Goal: Task Accomplishment & Management: Use online tool/utility

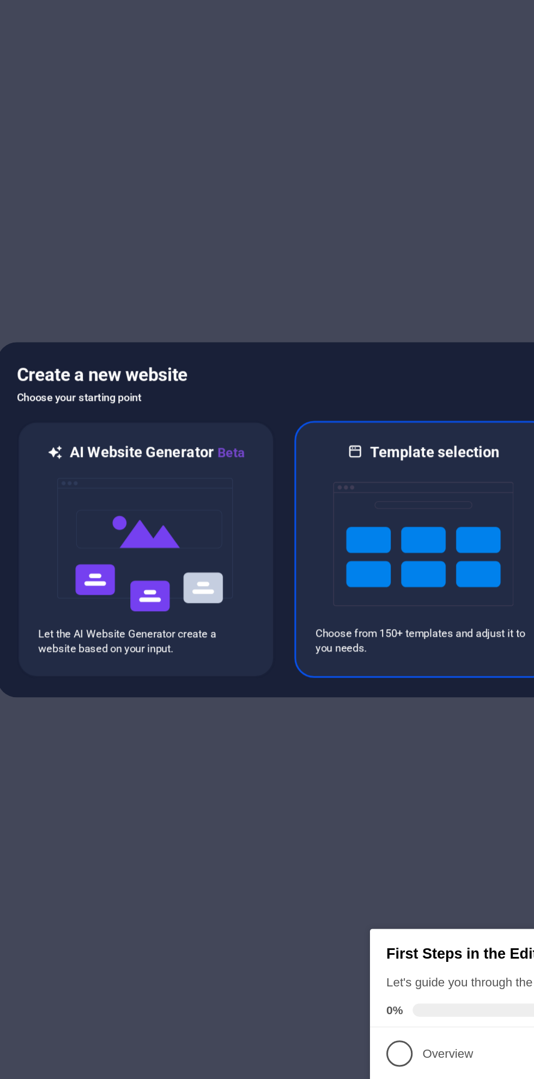
click at [362, 562] on img at bounding box center [359, 555] width 120 height 109
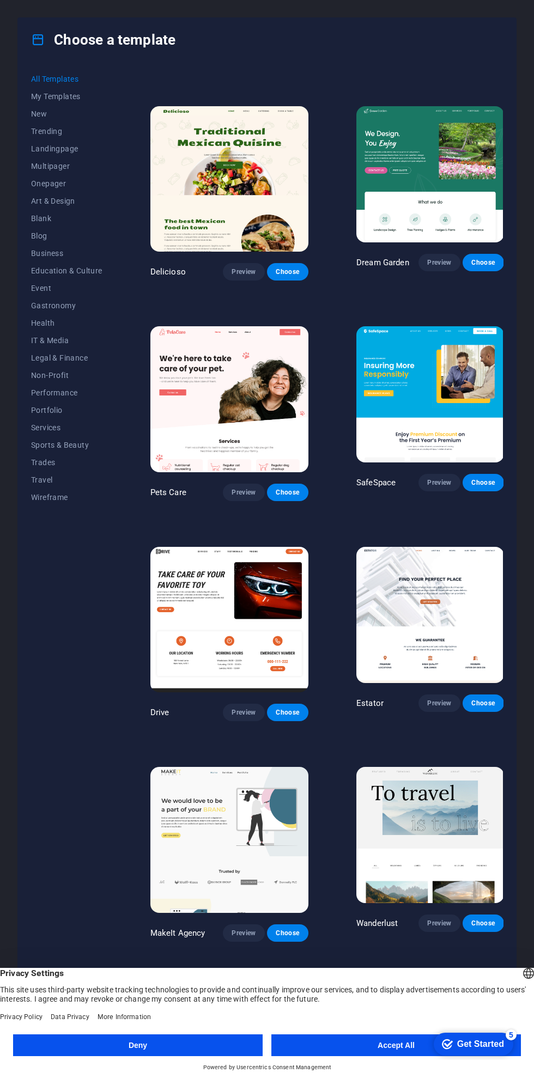
scroll to position [564, 0]
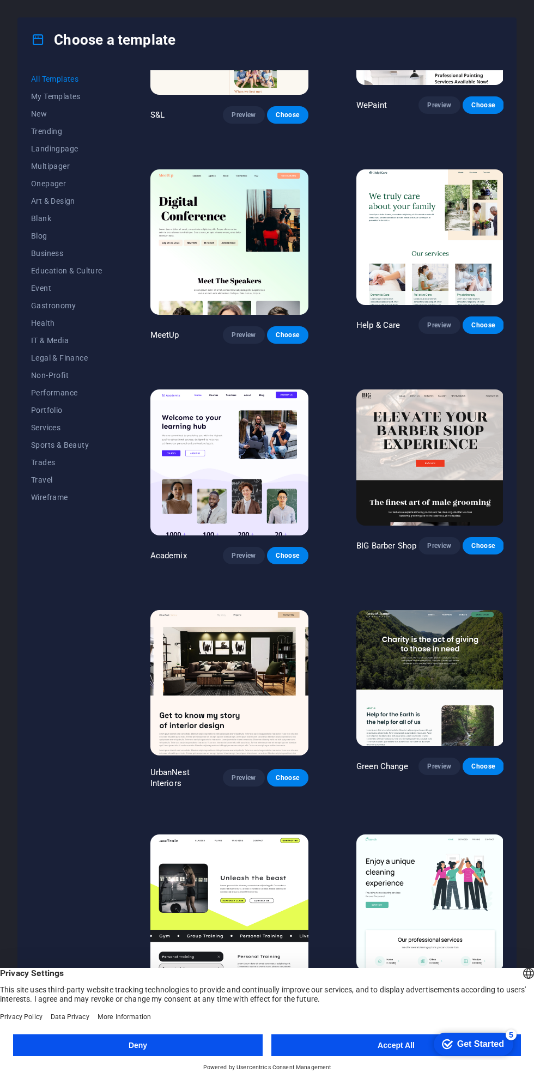
click at [374, 1039] on button "Accept All" at bounding box center [395, 1045] width 249 height 22
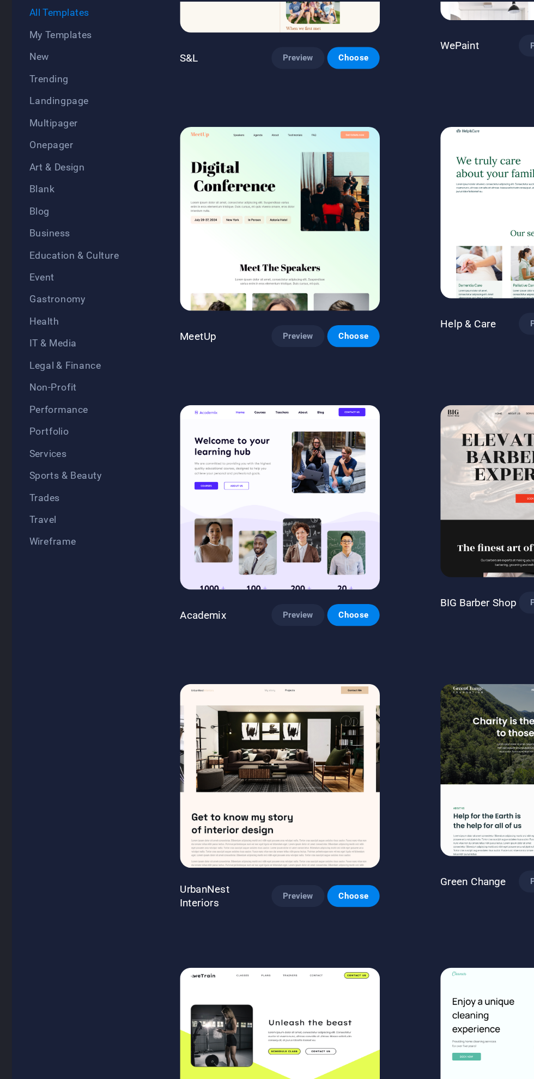
scroll to position [568, 0]
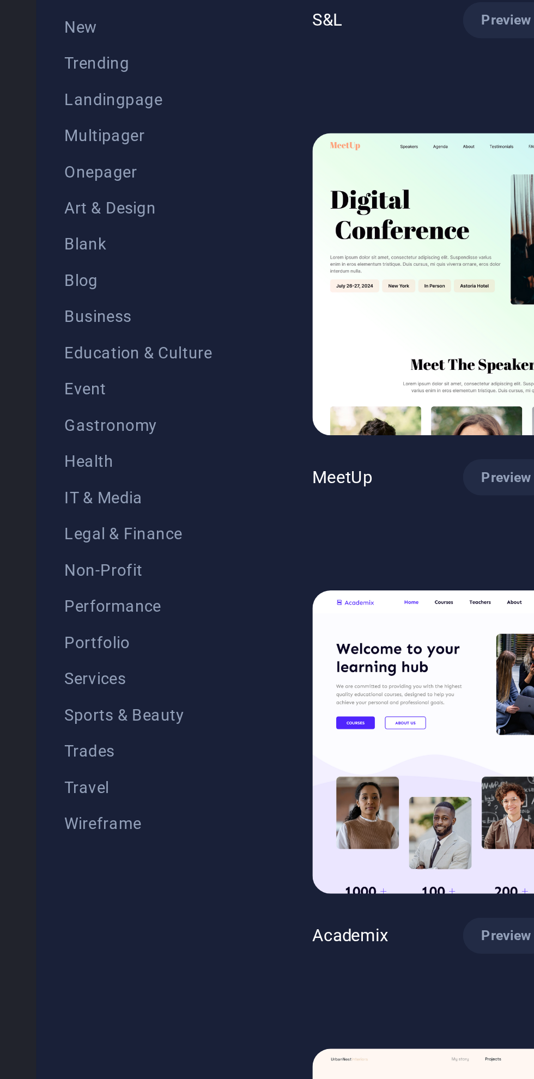
click at [51, 408] on span "Portfolio" at bounding box center [66, 410] width 71 height 9
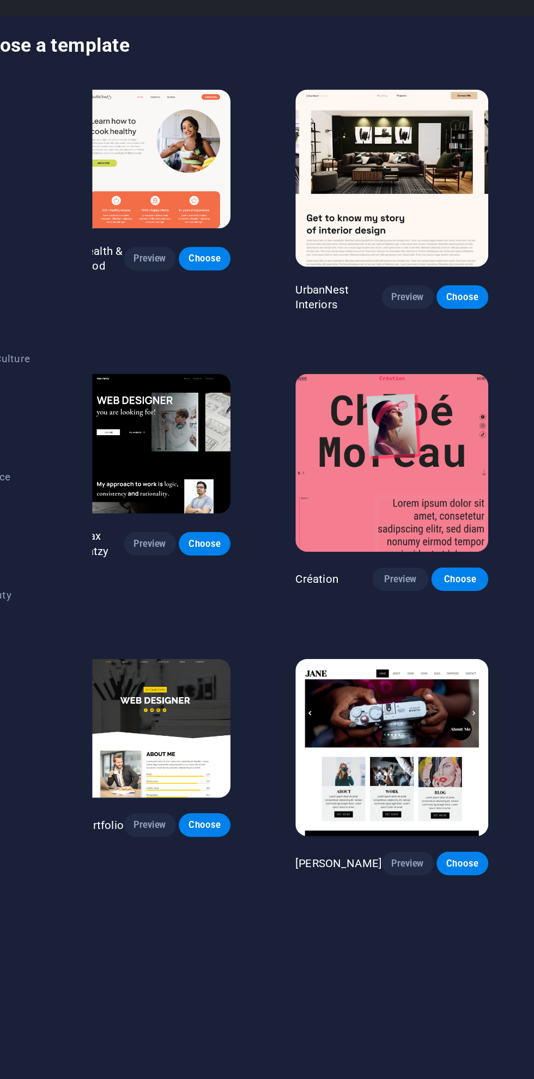
scroll to position [0, 0]
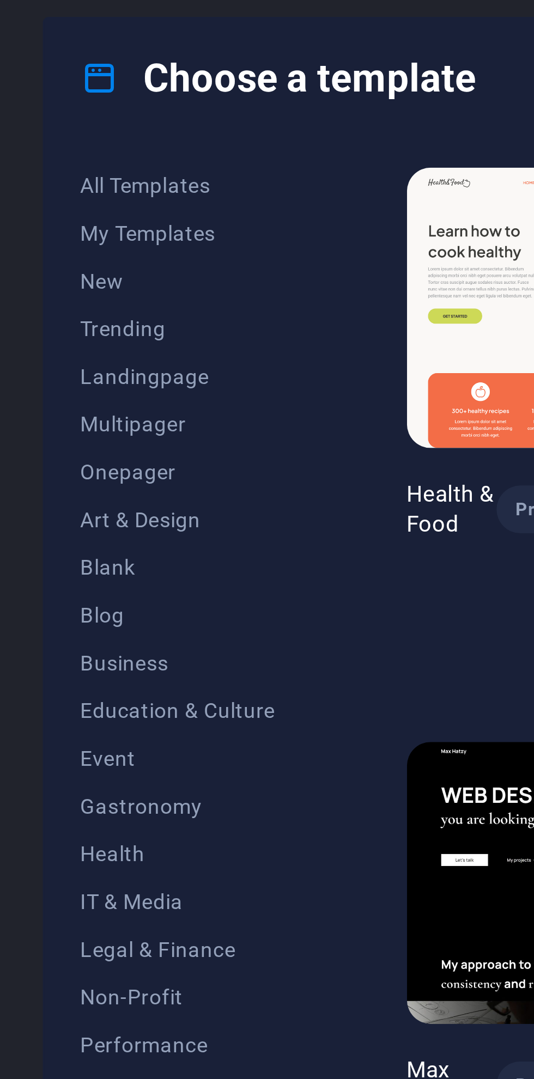
click at [61, 252] on span "Business" at bounding box center [66, 253] width 71 height 9
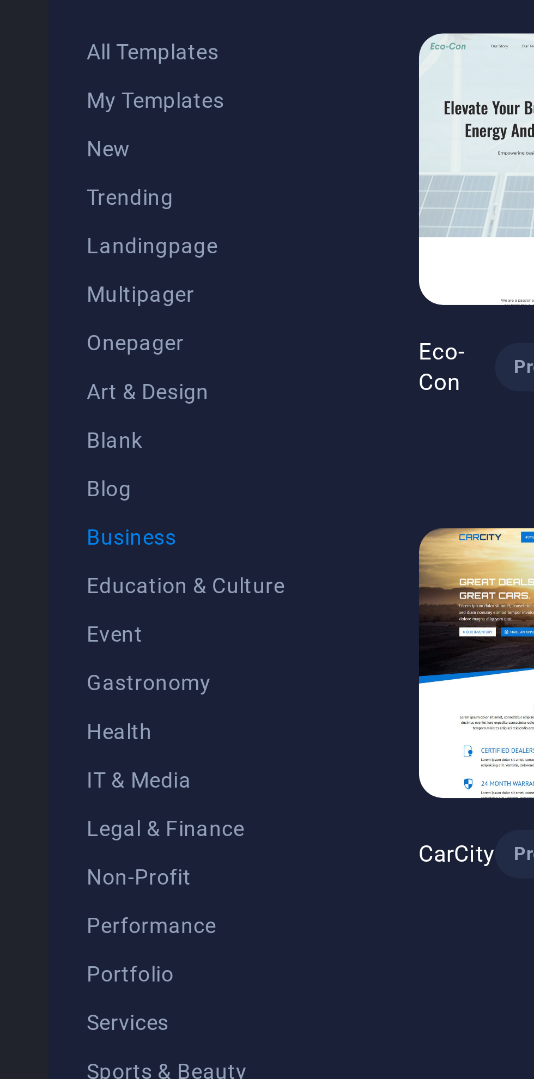
click at [58, 375] on span "Non-Profit" at bounding box center [66, 375] width 71 height 9
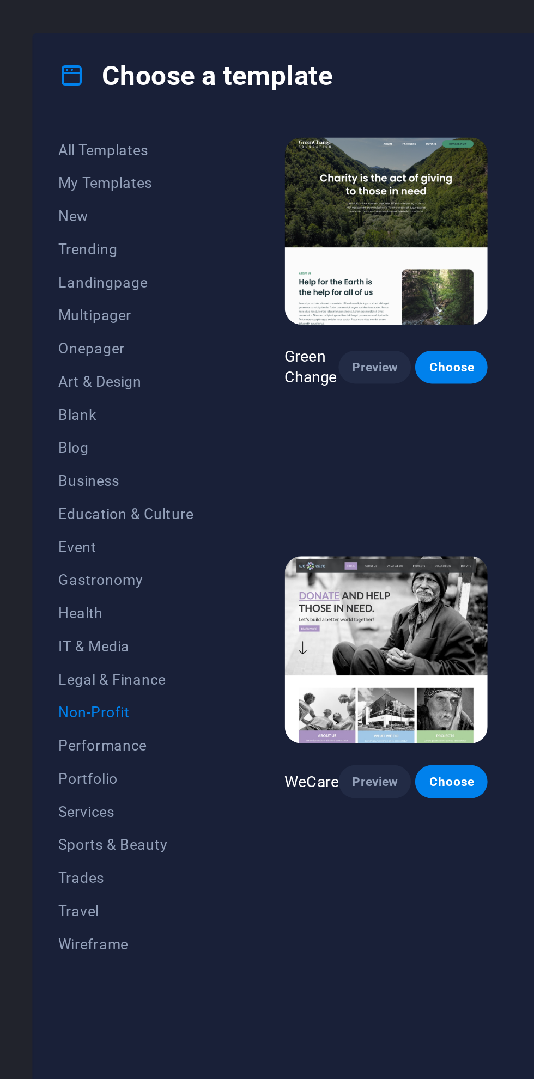
click at [70, 393] on span "Performance" at bounding box center [66, 392] width 71 height 9
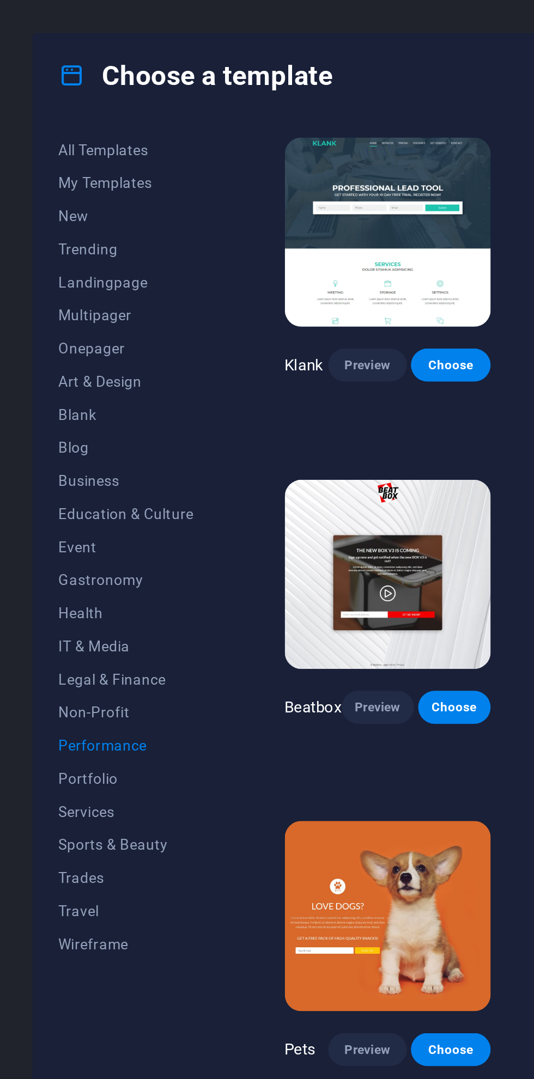
click at [57, 407] on span "Portfolio" at bounding box center [66, 410] width 71 height 9
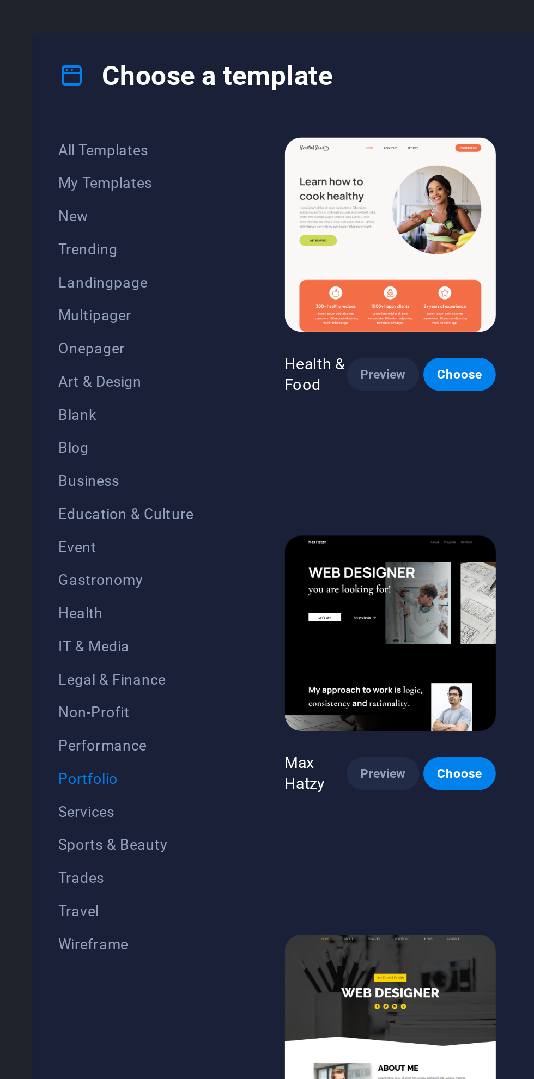
click at [54, 429] on span "Services" at bounding box center [66, 427] width 71 height 9
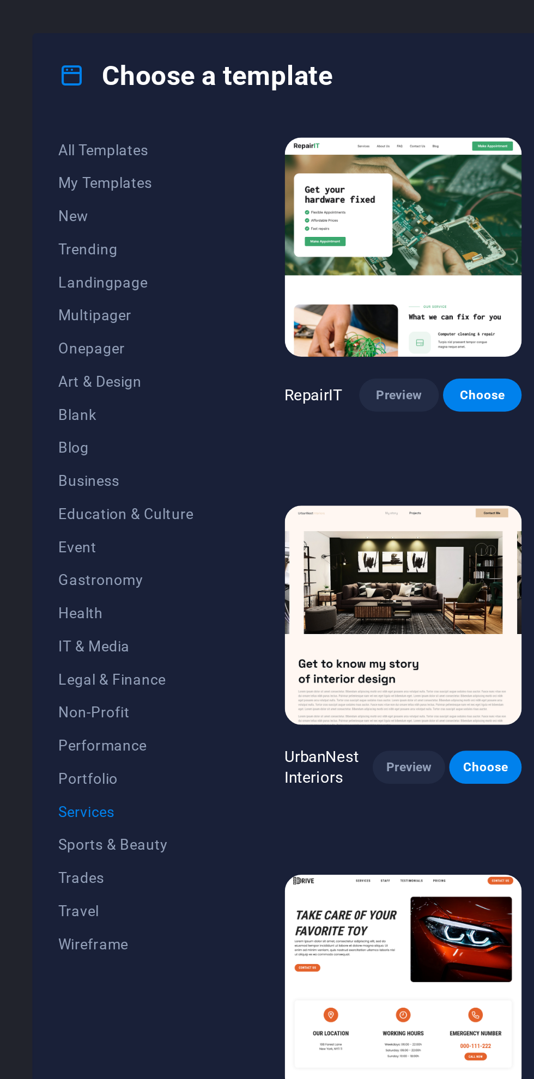
click at [58, 412] on span "Portfolio" at bounding box center [66, 410] width 71 height 9
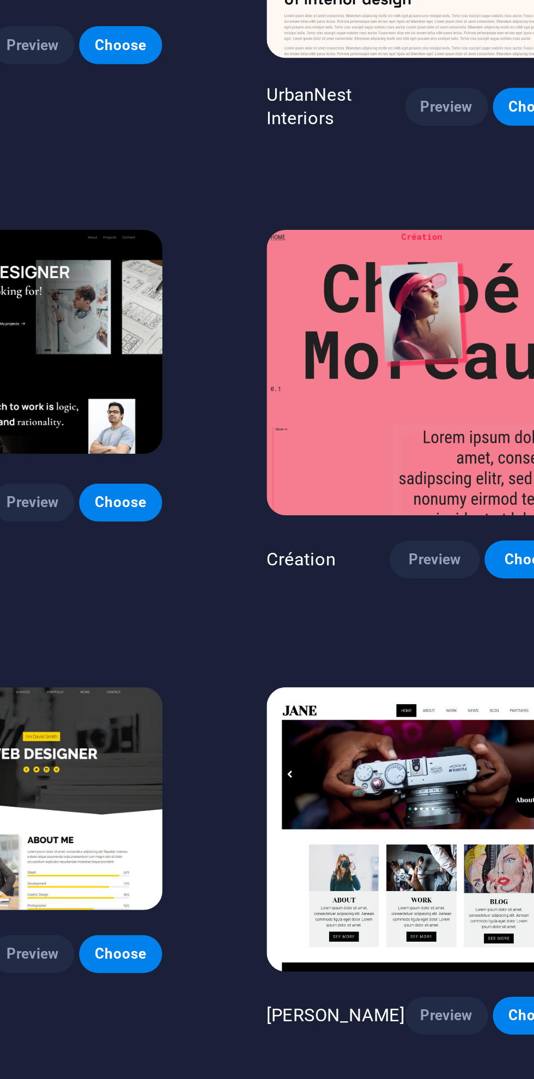
scroll to position [0, 3]
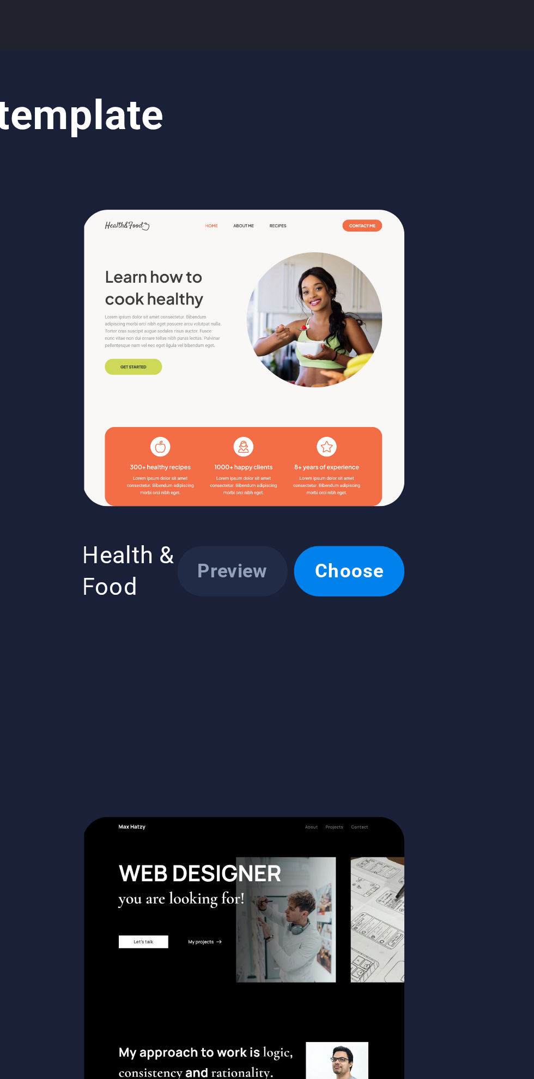
click at [246, 199] on span "Choose" at bounding box center [239, 197] width 21 height 9
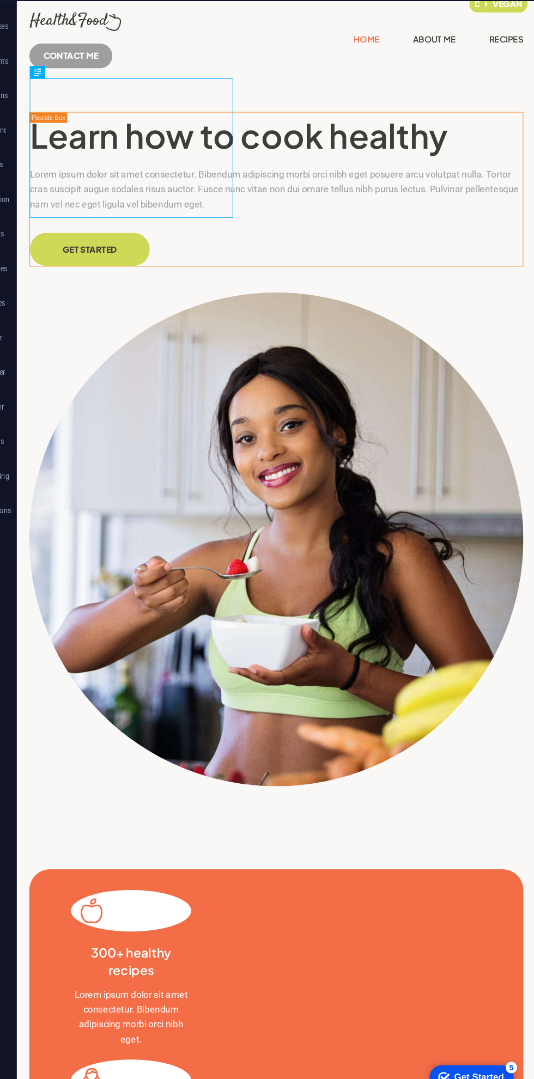
scroll to position [14, 0]
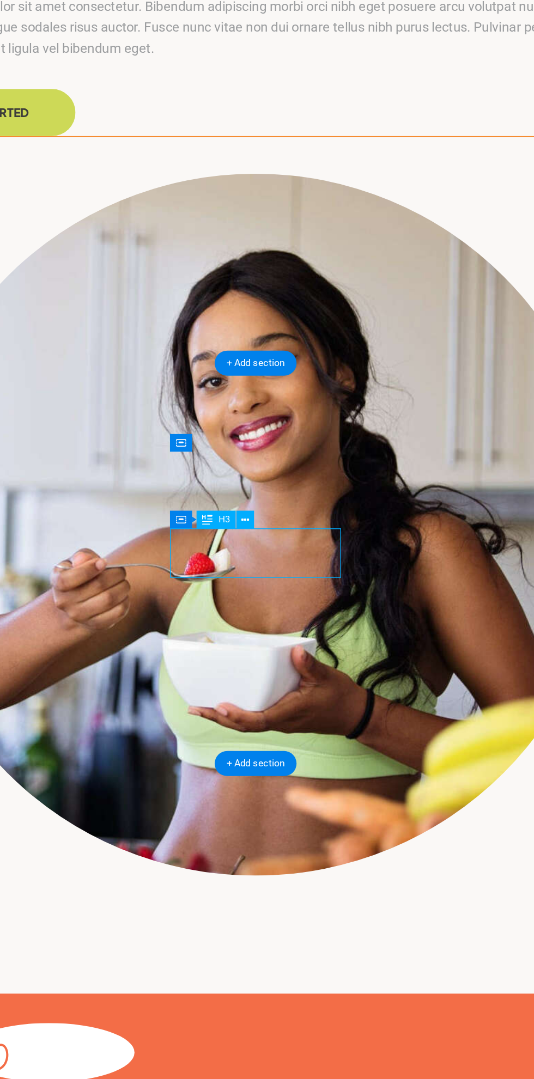
scroll to position [5, 0]
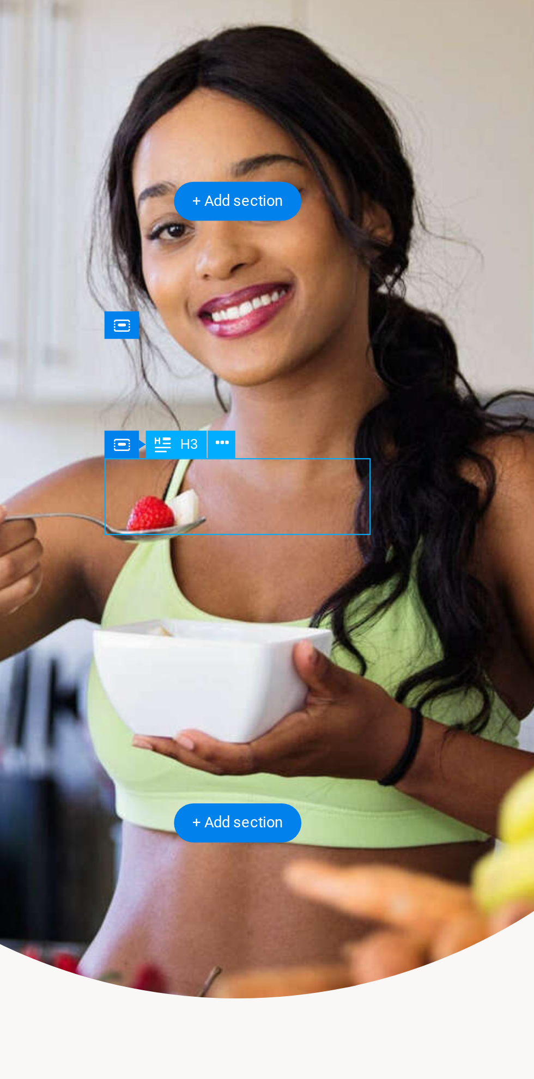
click at [485, 21] on button at bounding box center [510, 12] width 51 height 17
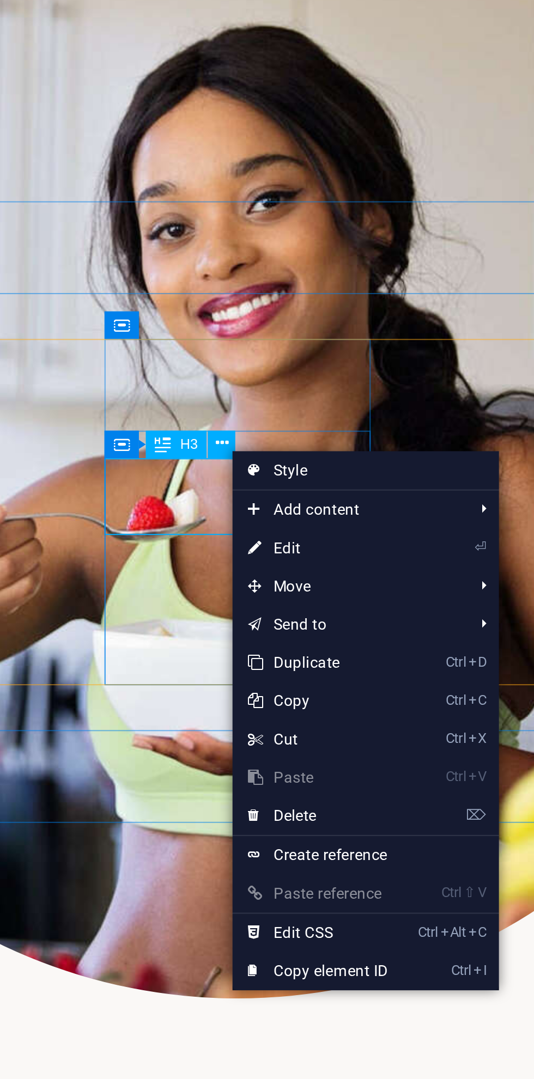
click at [0, 0] on li "⏎ Edit" at bounding box center [0, 0] width 0 height 0
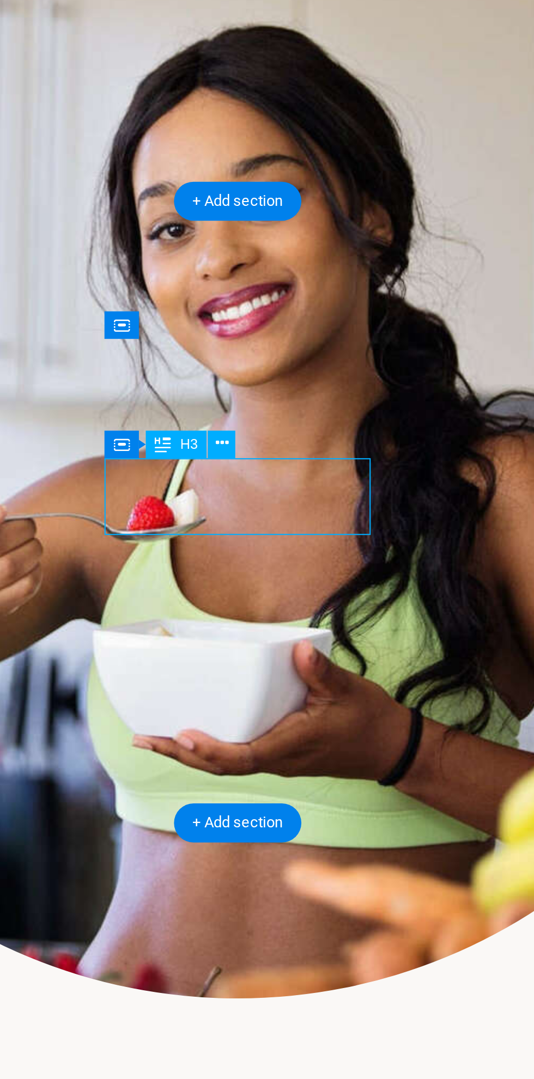
click at [485, 21] on icon at bounding box center [510, 12] width 51 height 17
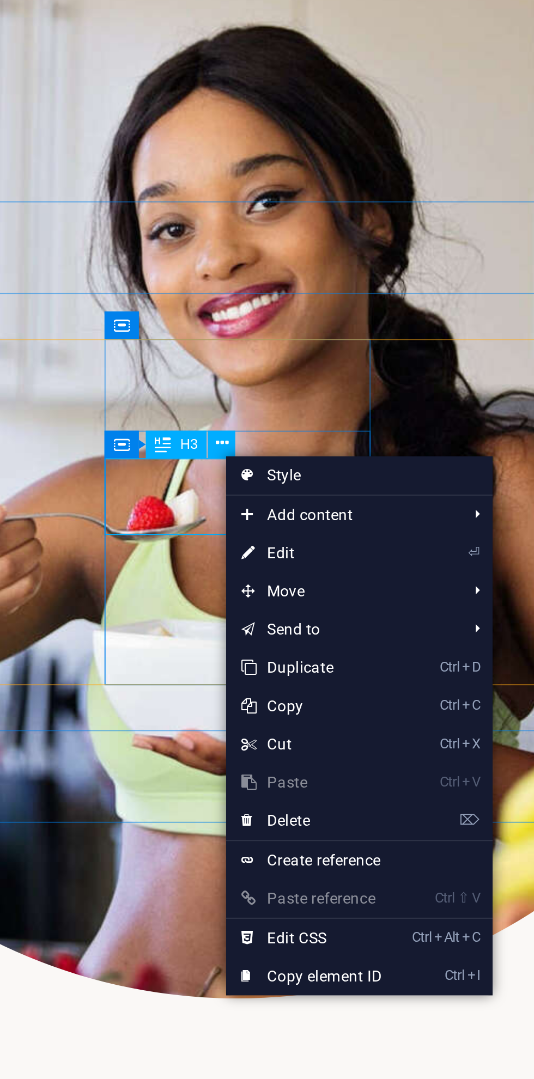
click at [309, 588] on link "⏎ Edit" at bounding box center [320, 587] width 73 height 16
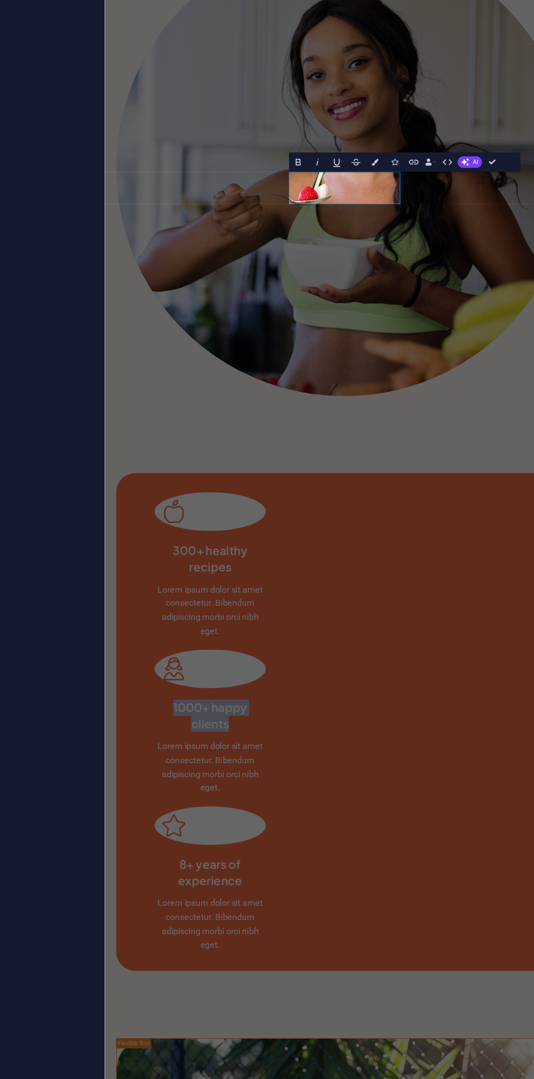
scroll to position [0, 0]
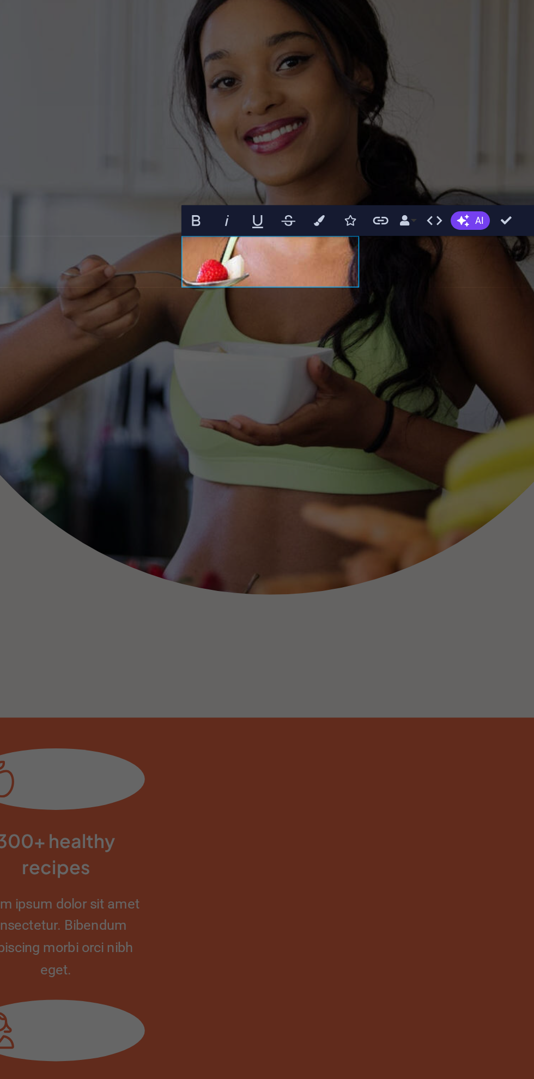
click at [48, 595] on span "1000+ happy clients" at bounding box center [6, 612] width 83 height 35
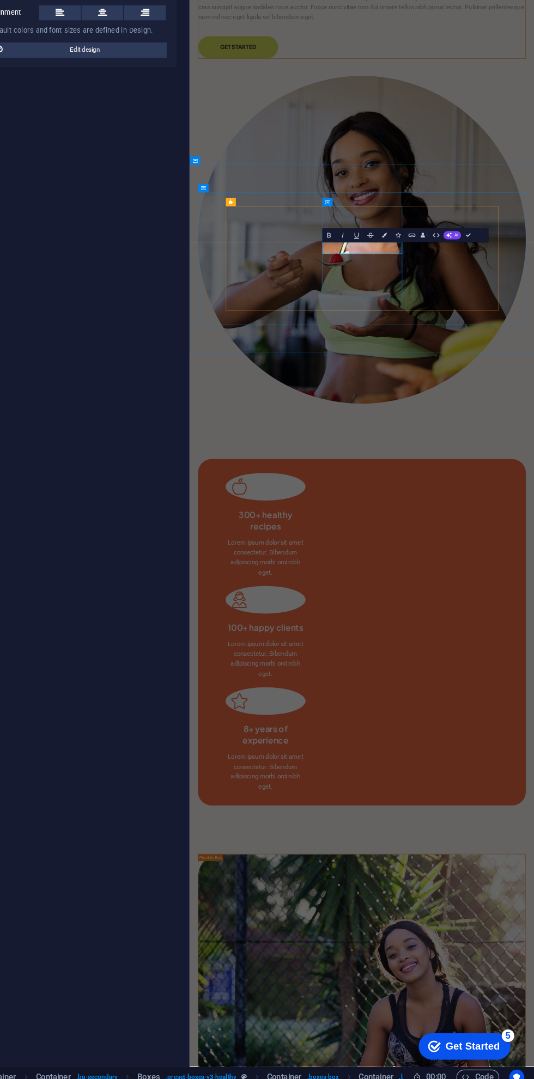
click at [127, 884] on div "Settings Level H1 H2 H3 H4 H5 H6 Alignment Default colors and font sizes are de…" at bounding box center [138, 574] width 172 height 957
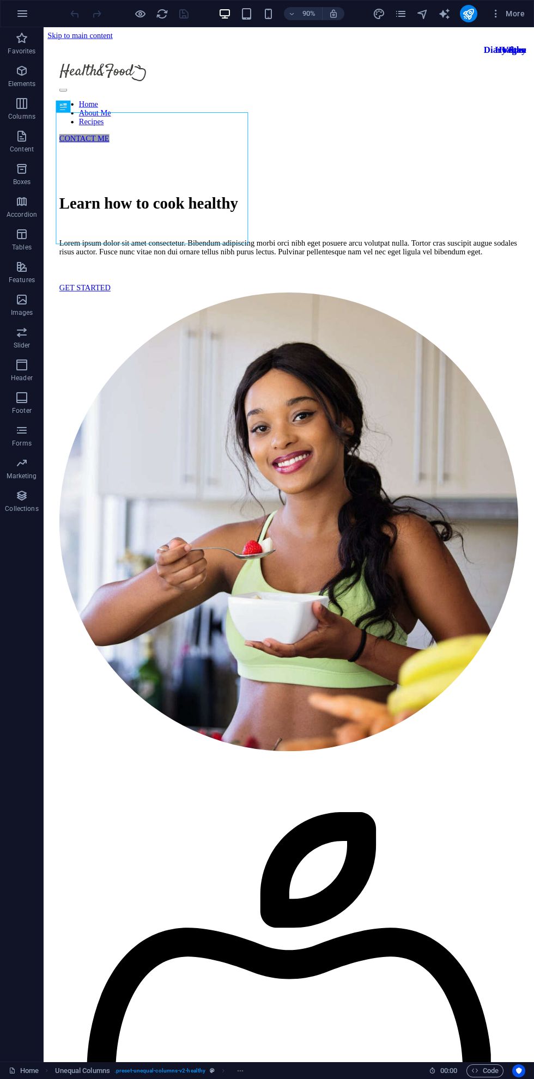
click at [60, 471] on div "Learn how to cook healthy Lorem ipsum dolor sit amet consectetur. Bibendum adip…" at bounding box center [316, 525] width 536 height 705
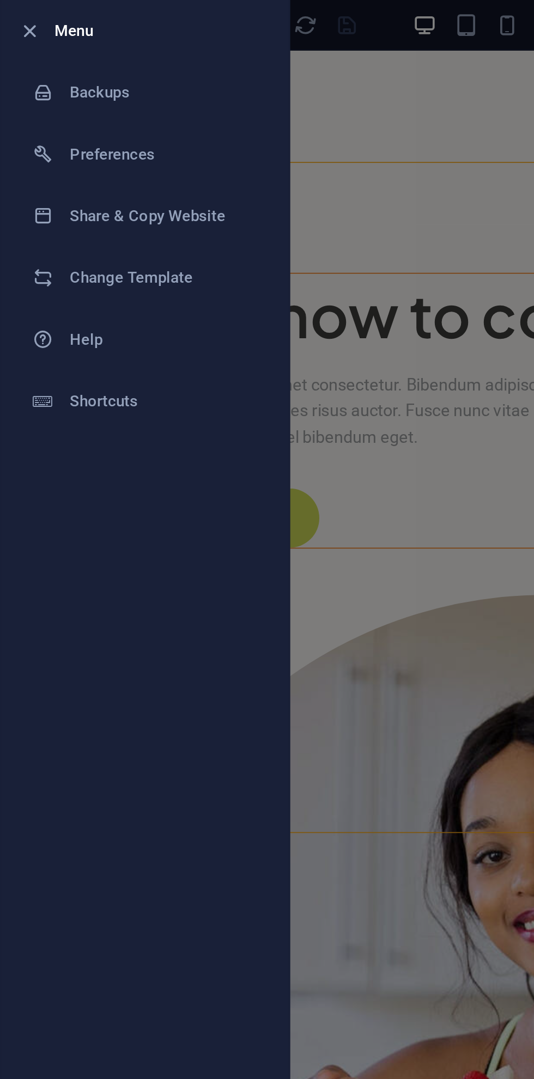
click at [19, 15] on icon "button" at bounding box center [16, 17] width 13 height 13
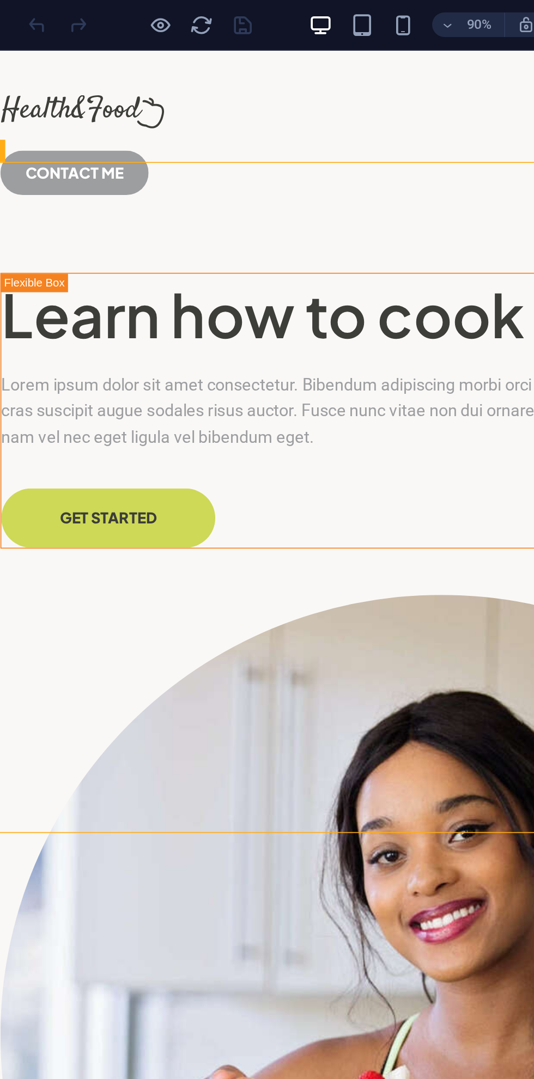
click at [0, 0] on icon "button" at bounding box center [0, 0] width 0 height 0
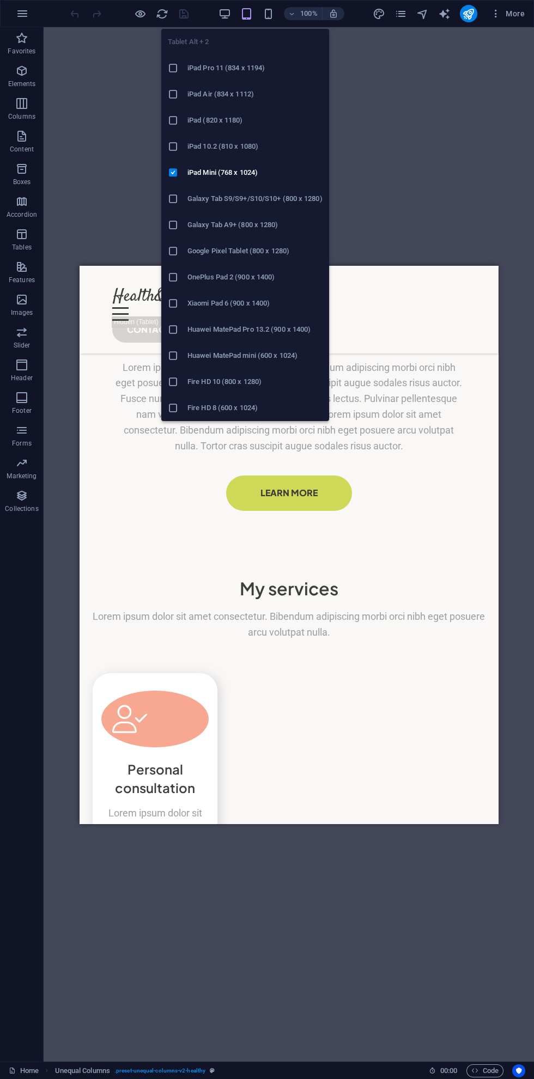
scroll to position [1650, 0]
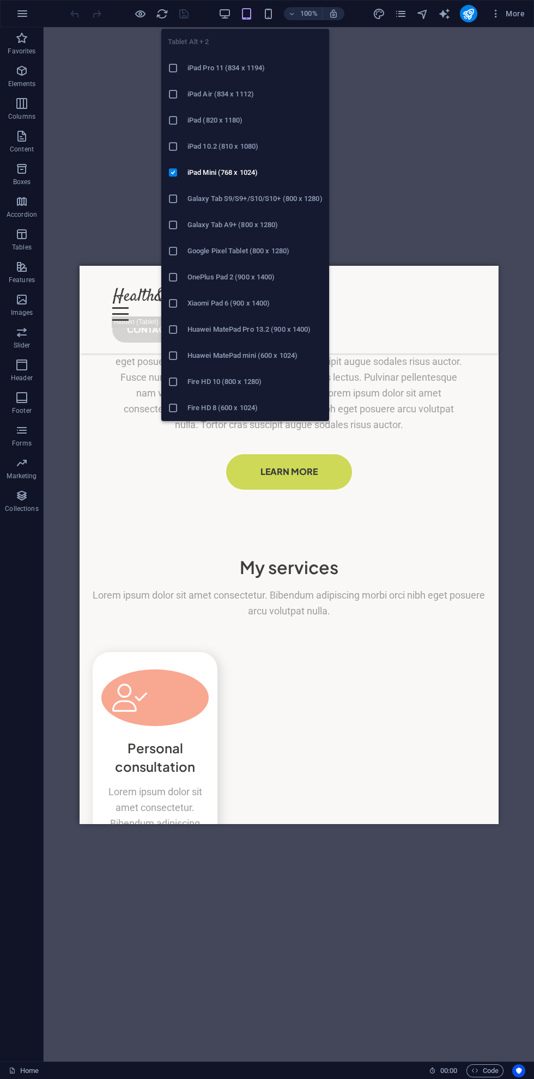
click at [289, 203] on h6 "Galaxy Tab S9/S9+/S10/S10+ (800 x 1280)" at bounding box center [254, 198] width 135 height 13
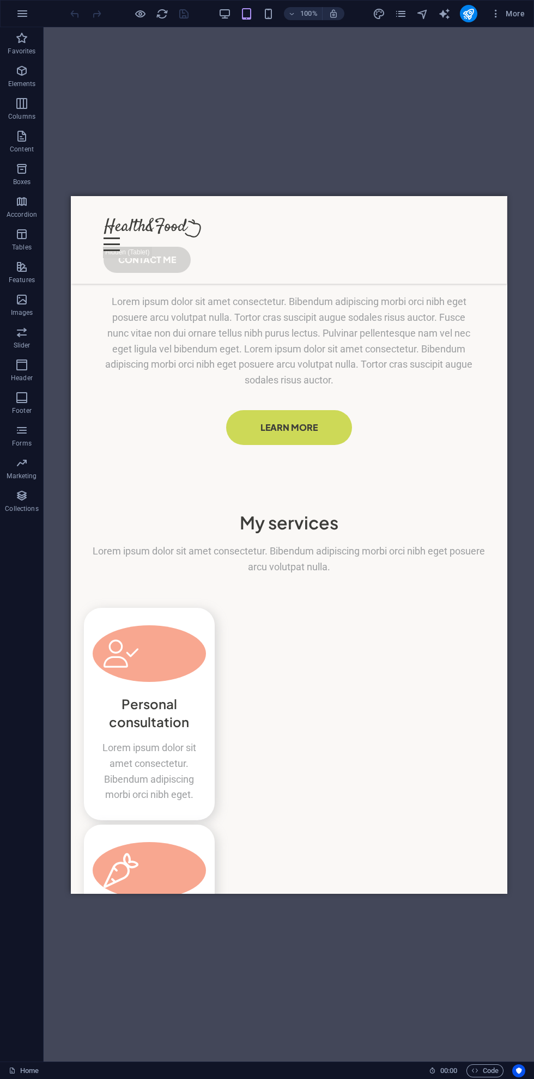
scroll to position [1675, 0]
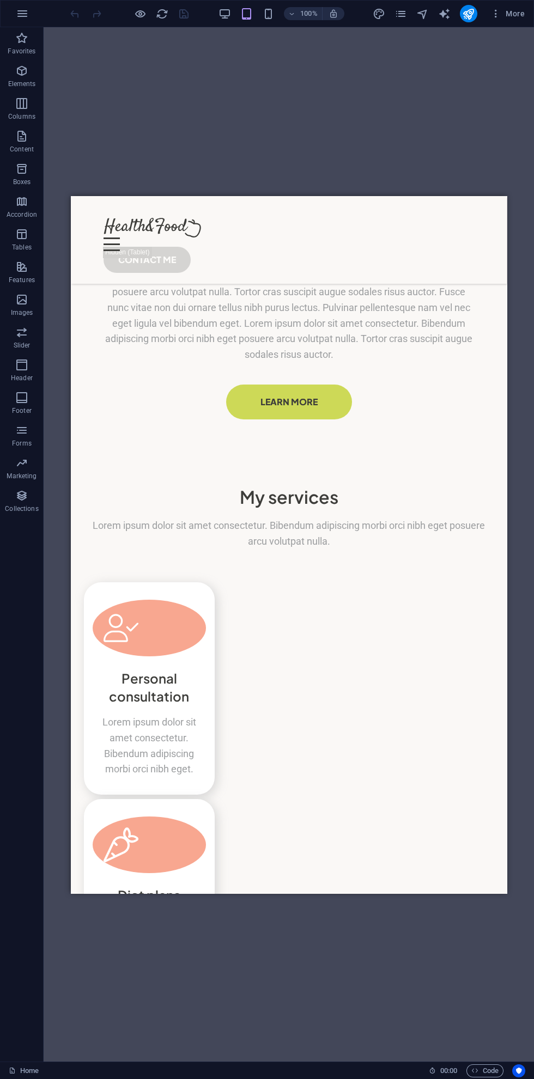
click at [443, 10] on icon "text_generator" at bounding box center [444, 14] width 13 height 13
select select "English"
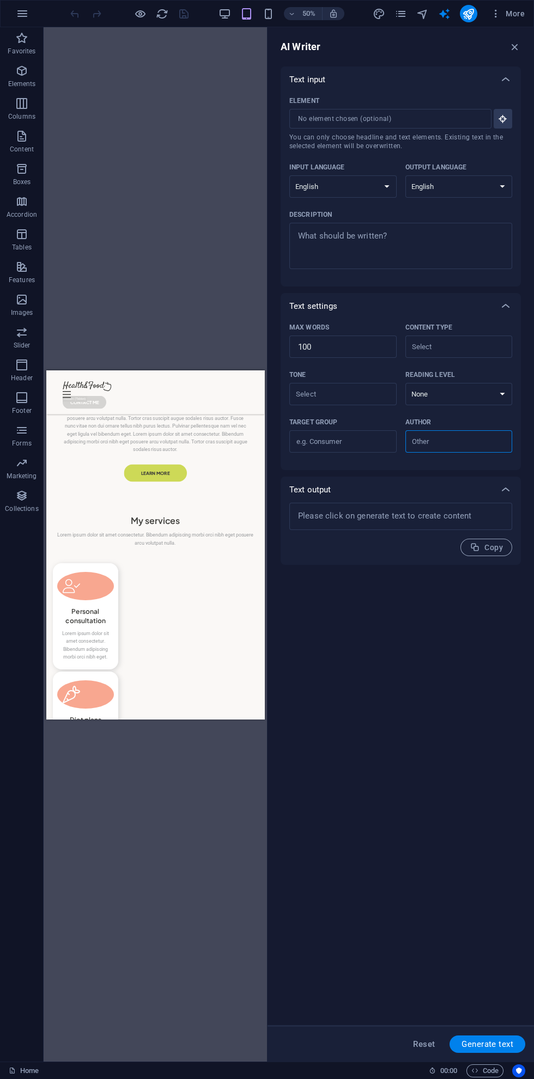
type textarea "x"
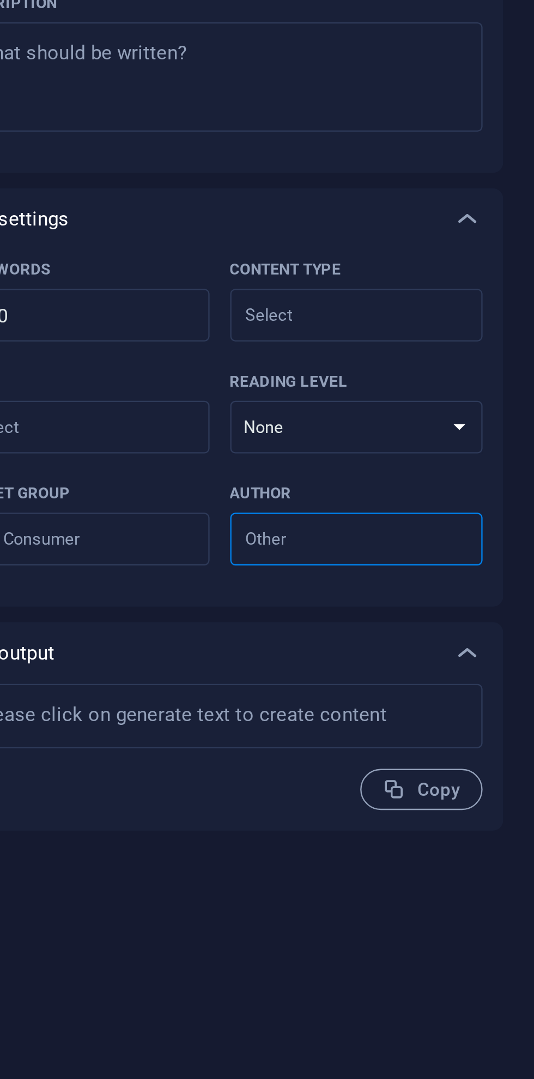
type textarea "x"
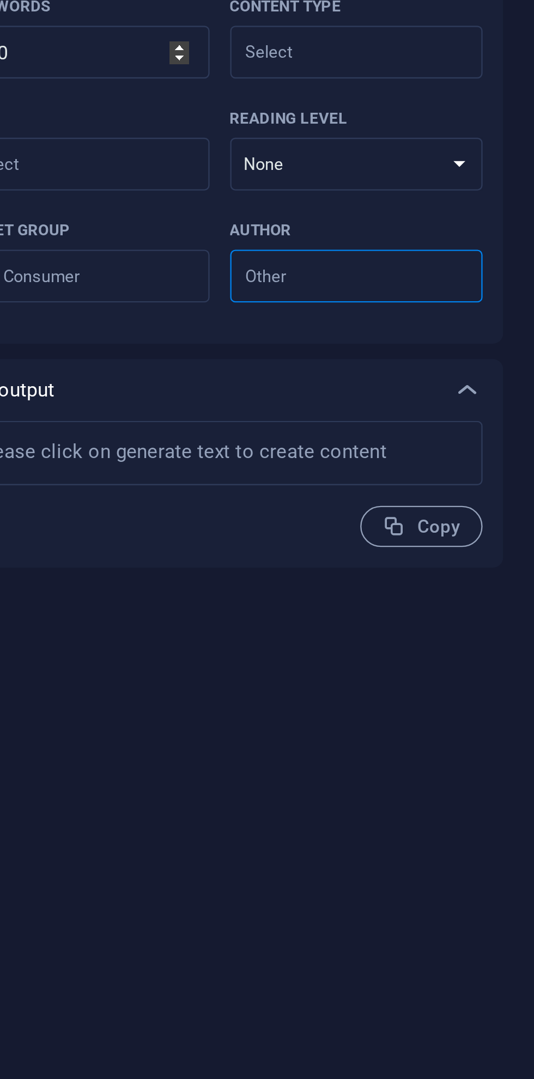
type textarea "x"
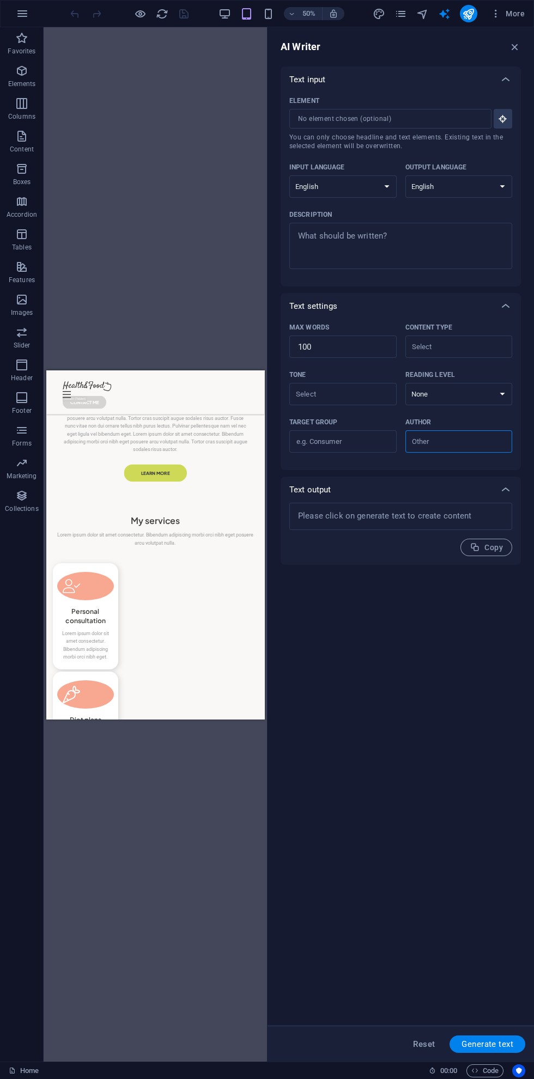
click at [511, 47] on icon "button" at bounding box center [515, 47] width 12 height 12
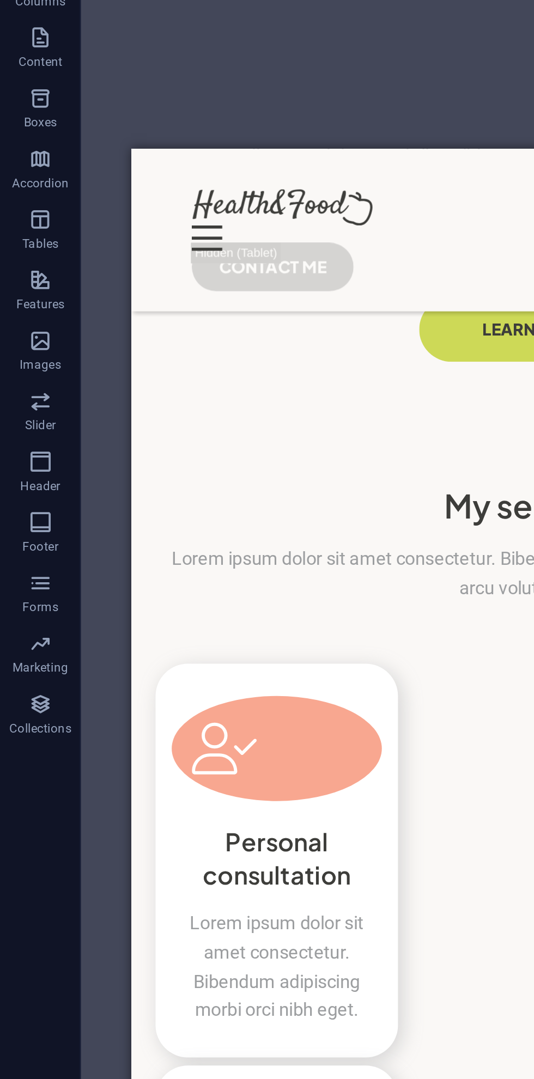
scroll to position [1784, 0]
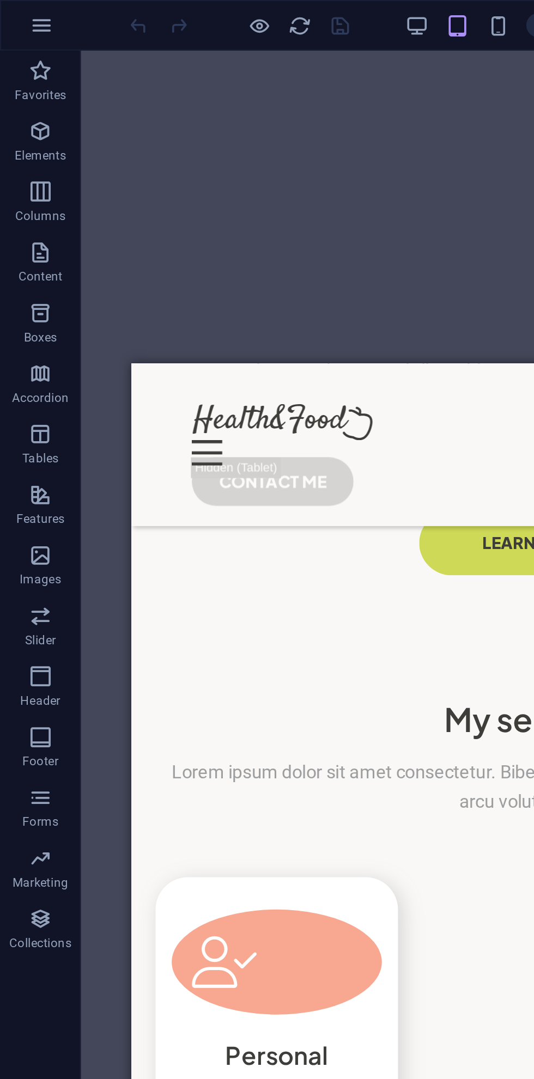
click at [33, 522] on icon "button" at bounding box center [50, 539] width 35 height 35
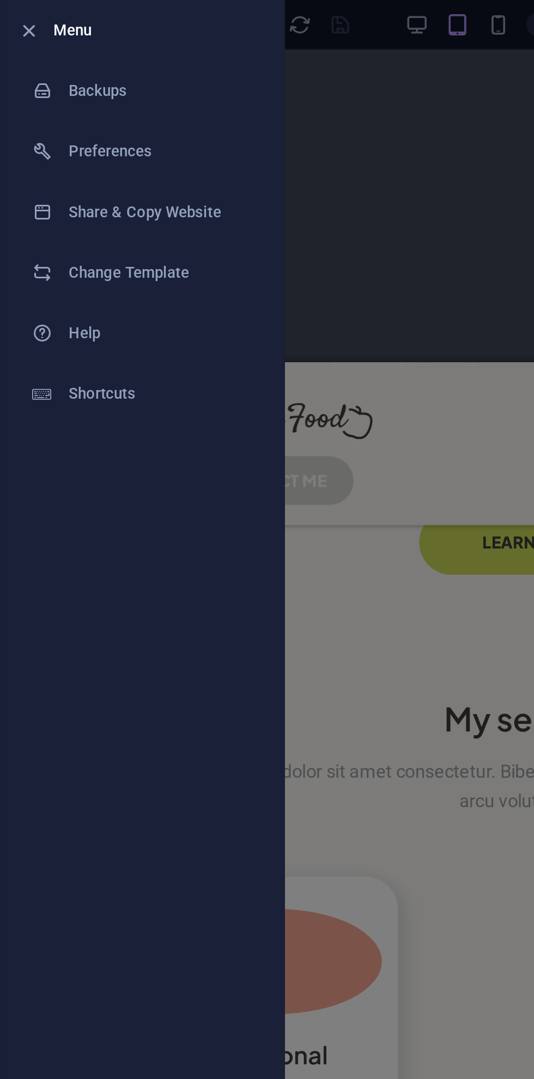
click at [0, 0] on div at bounding box center [0, 0] width 0 height 0
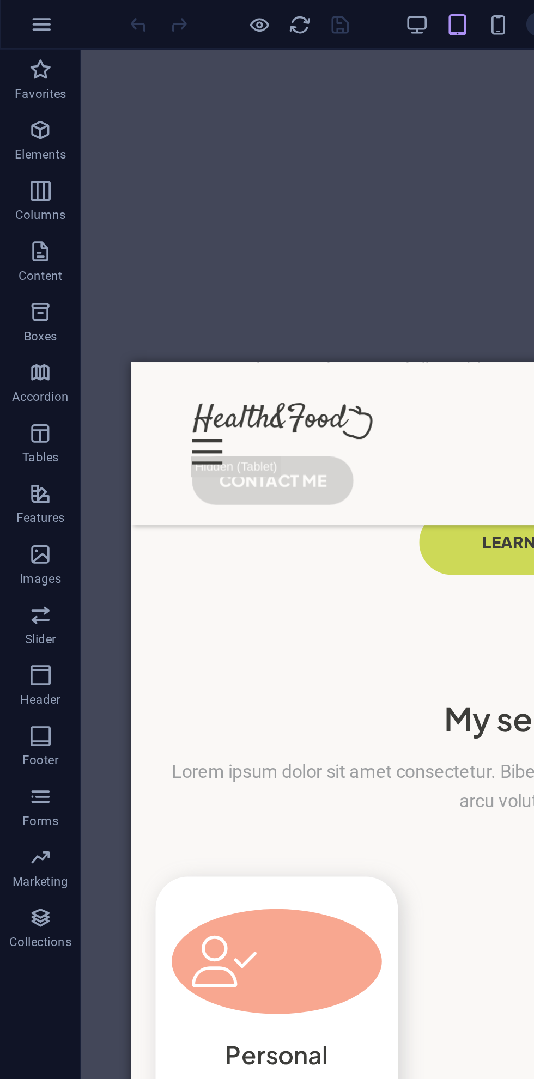
click at [0, 0] on icon "reload" at bounding box center [0, 0] width 0 height 0
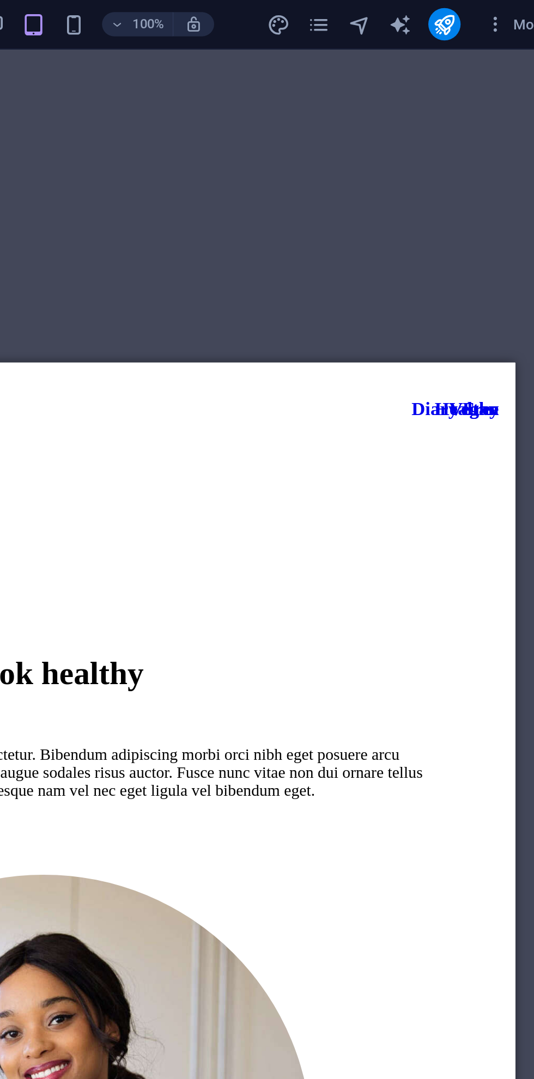
scroll to position [0, 0]
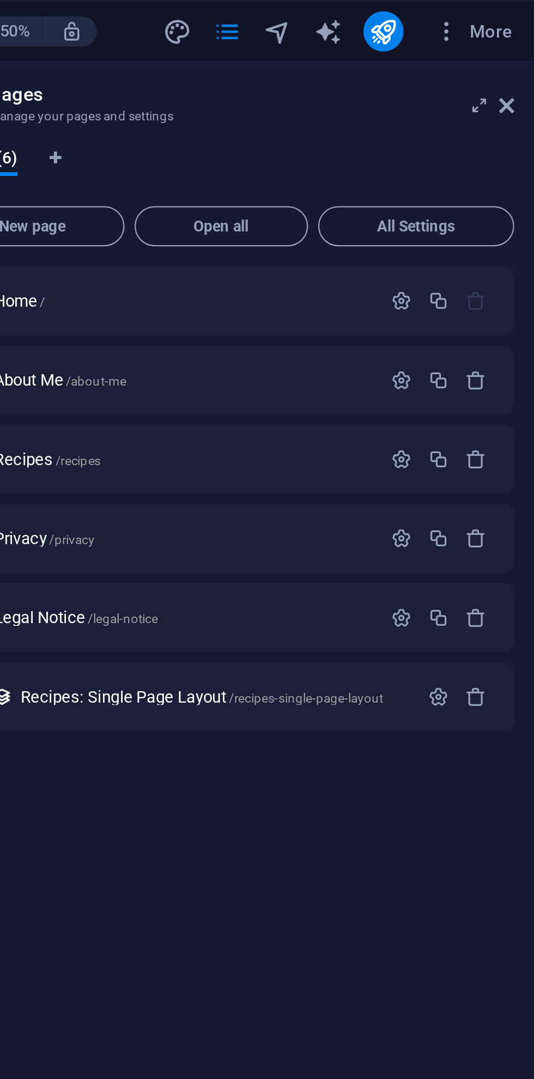
click at [521, 46] on icon at bounding box center [521, 45] width 7 height 9
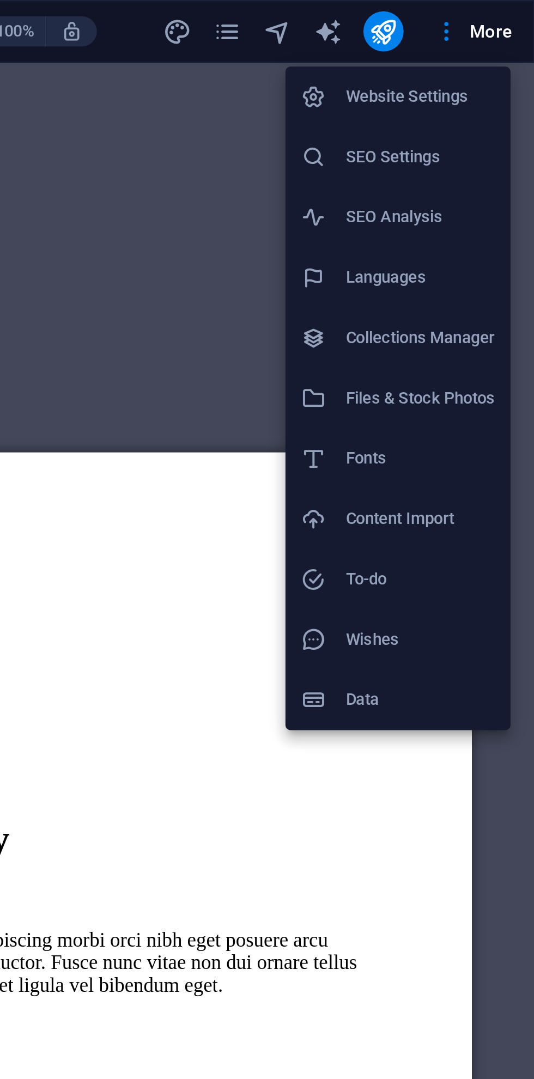
click at [397, 108] on div at bounding box center [267, 539] width 534 height 1079
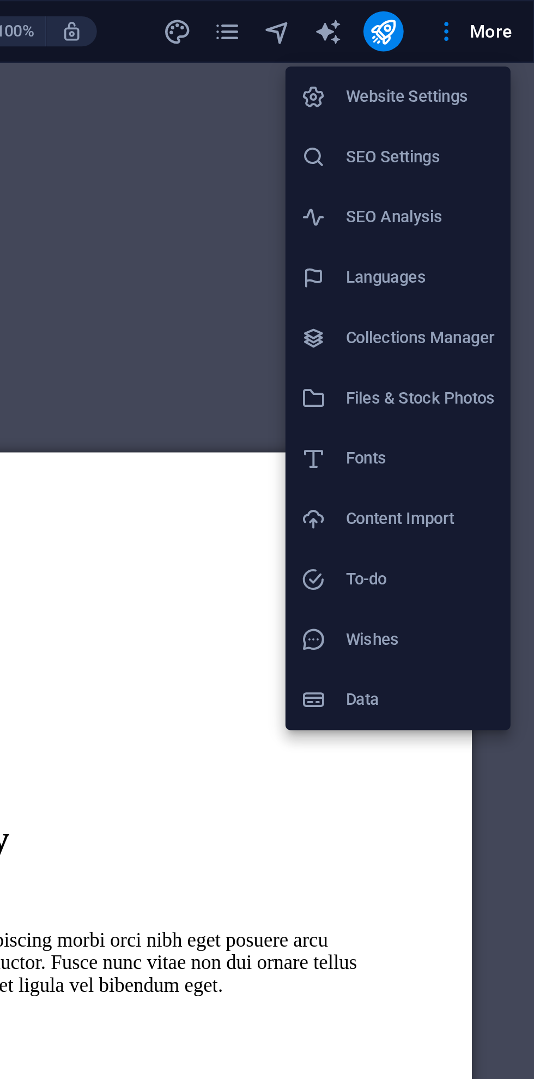
click at [396, 112] on div at bounding box center [267, 539] width 534 height 1079
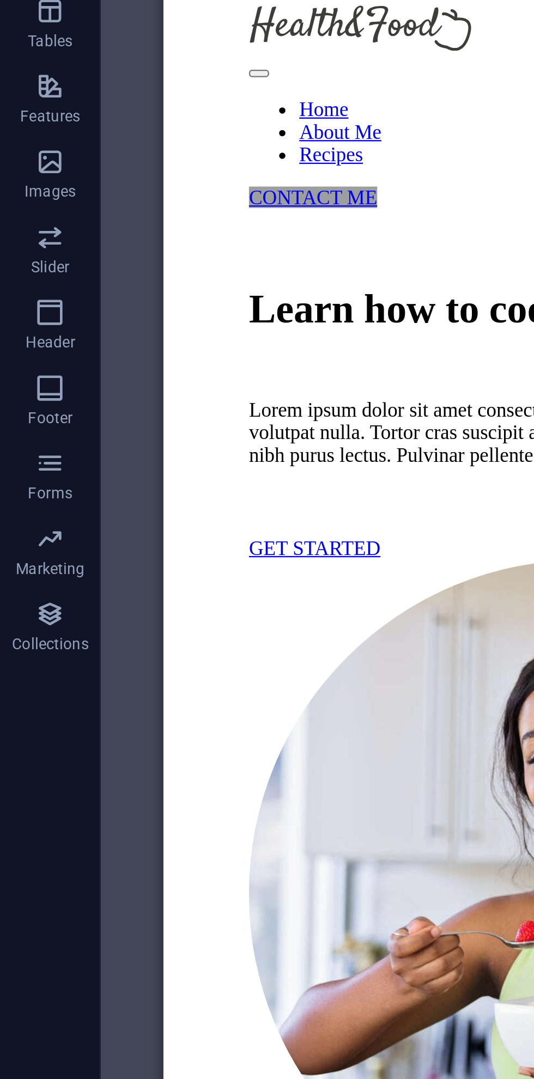
click at [30, 504] on p "Collections" at bounding box center [21, 508] width 33 height 9
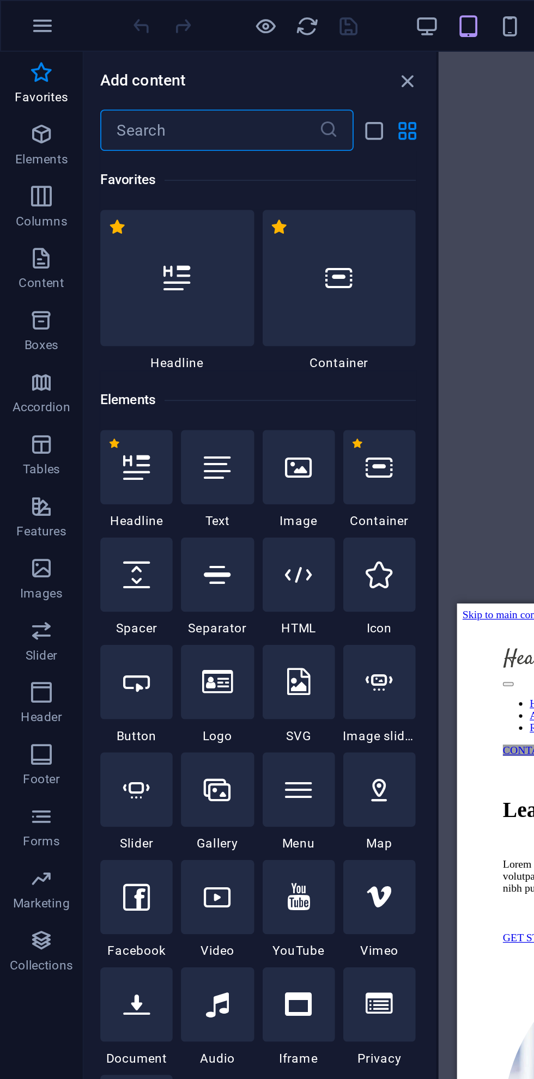
click at [26, 271] on icon "button" at bounding box center [21, 266] width 13 height 13
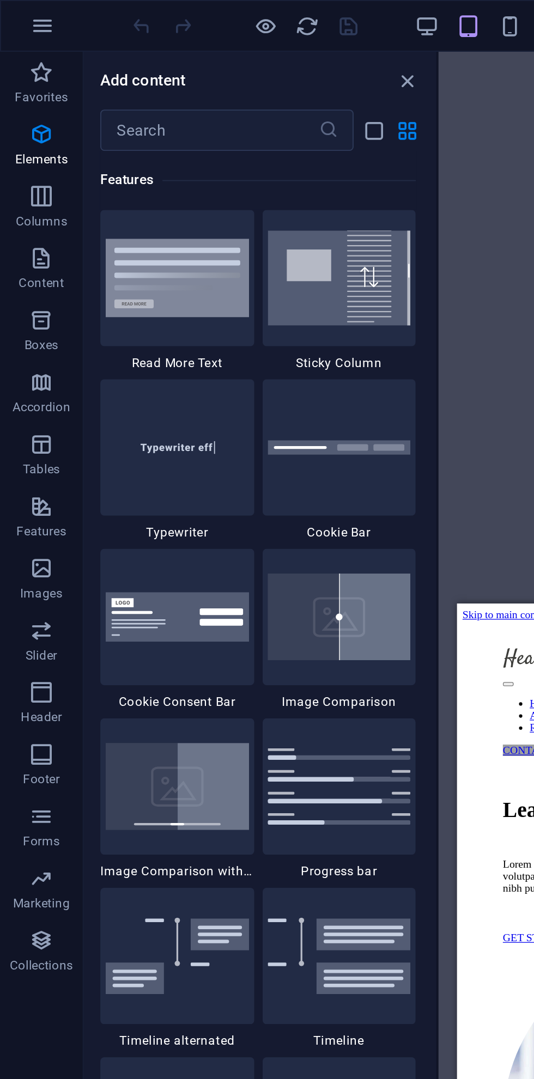
scroll to position [4244, 0]
click at [16, 509] on p "Collections" at bounding box center [21, 508] width 33 height 9
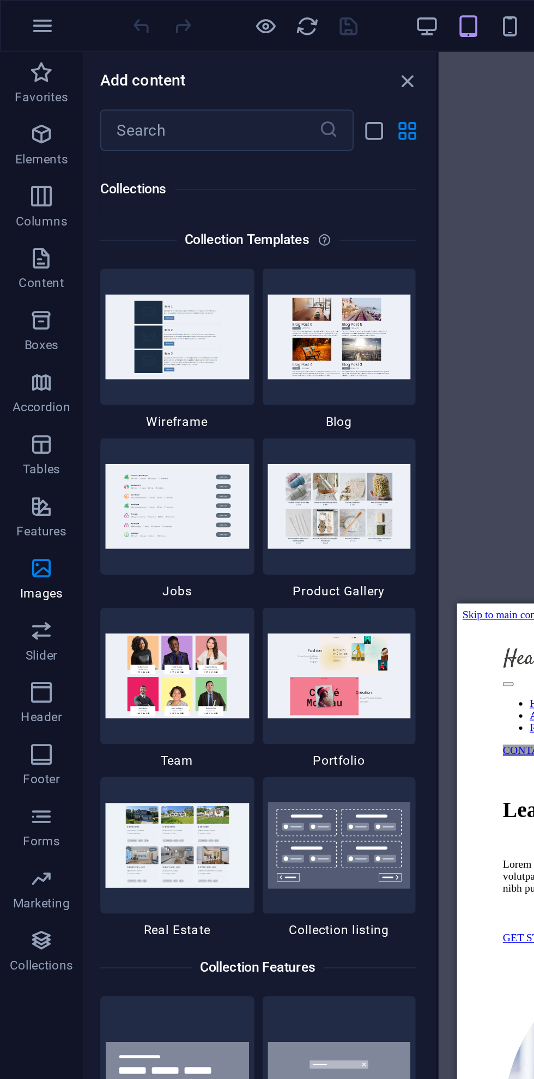
scroll to position [9968, 0]
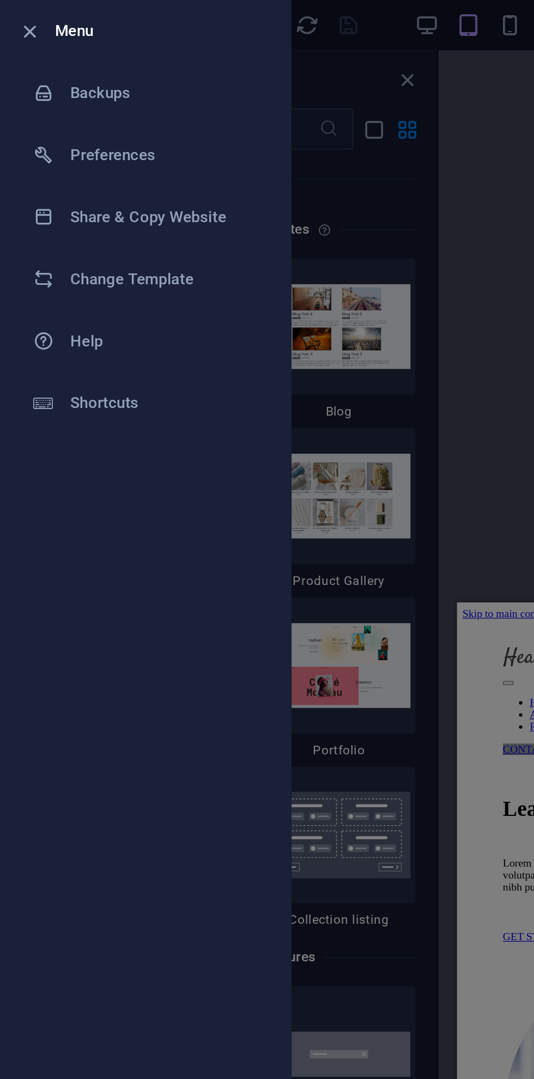
click at [120, 122] on li "Share & Copy Website" at bounding box center [77, 115] width 152 height 33
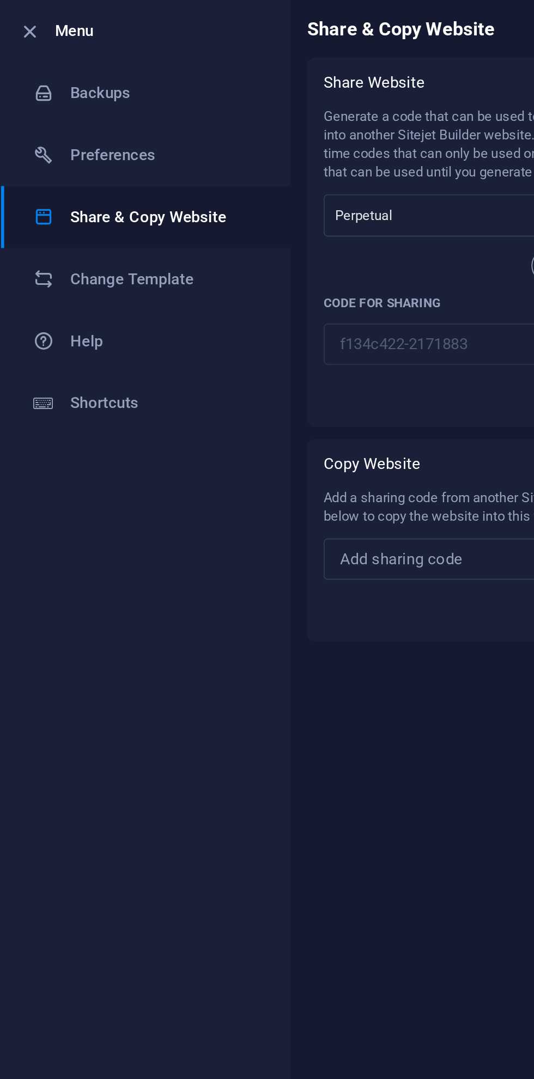
click at [211, 121] on select "One-time Perpetual" at bounding box center [261, 114] width 183 height 22
click at [18, 20] on icon "button" at bounding box center [16, 17] width 13 height 13
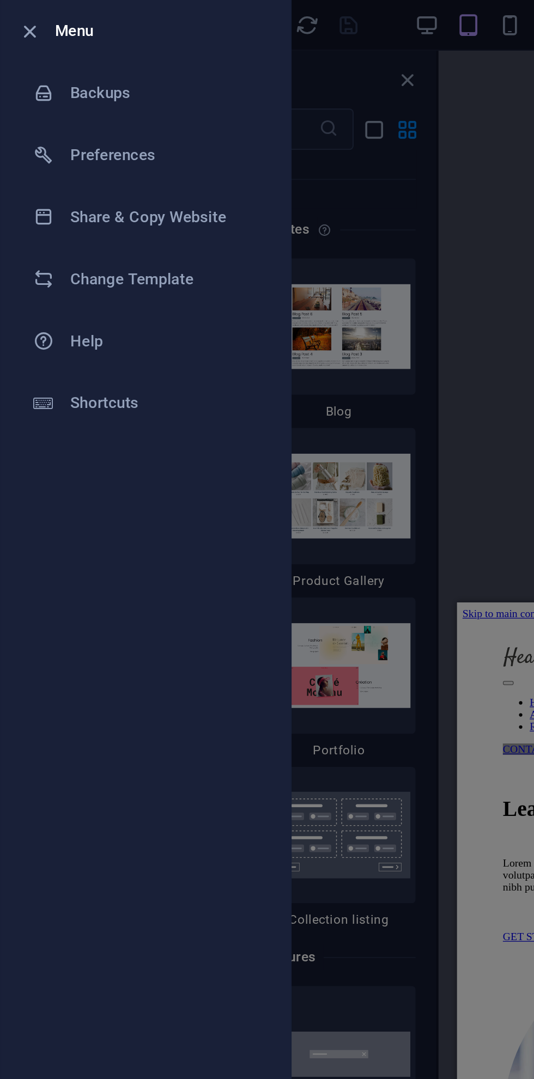
click at [124, 149] on h6 "Change Template" at bounding box center [87, 147] width 101 height 13
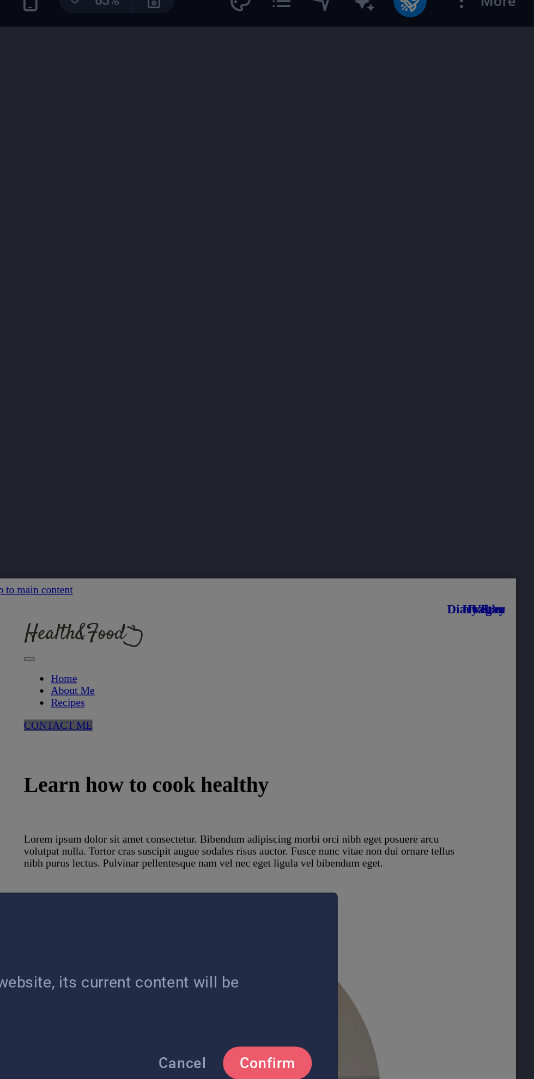
click at [399, 566] on button "Confirm" at bounding box center [393, 573] width 47 height 17
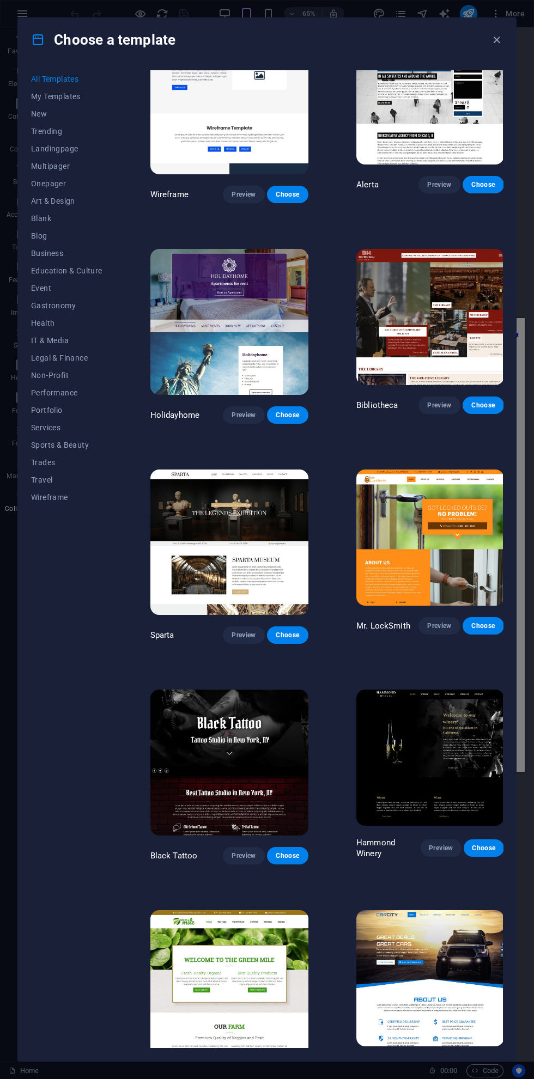
scroll to position [5642, 0]
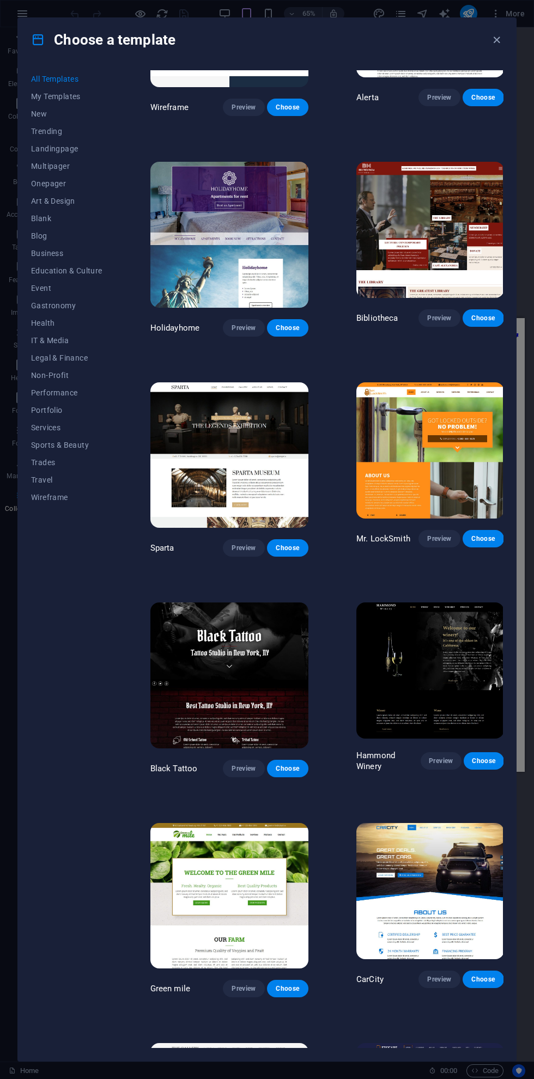
click at [496, 41] on icon "button" at bounding box center [496, 40] width 13 height 13
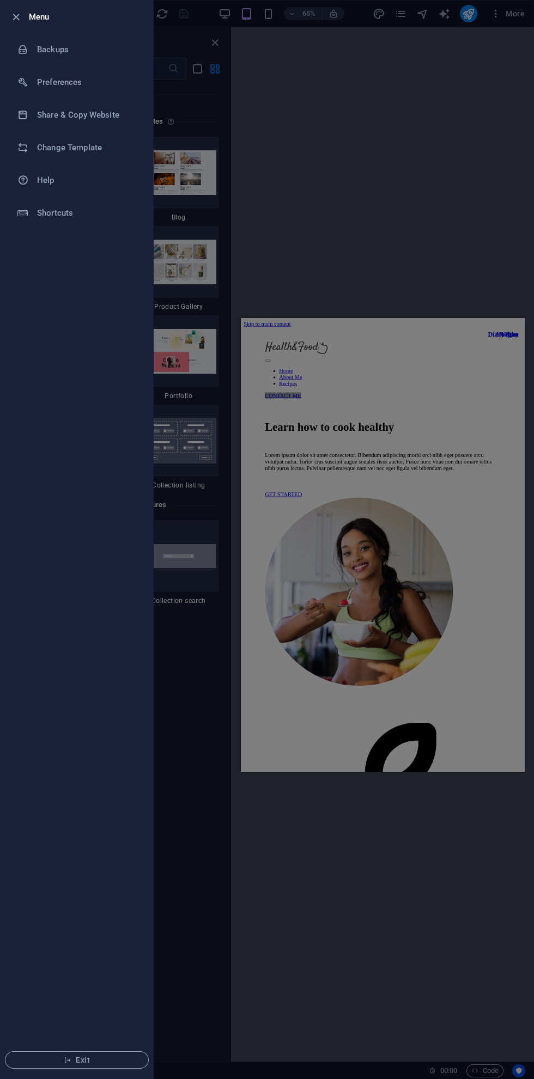
click at [108, 81] on h6 "Preferences" at bounding box center [87, 82] width 101 height 13
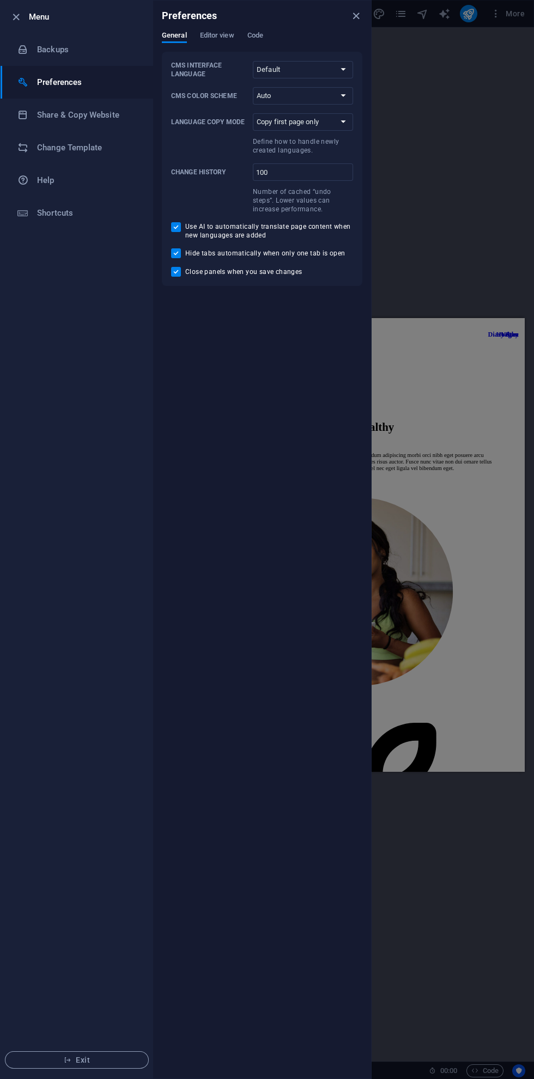
click at [112, 115] on h6 "Share & Copy Website" at bounding box center [87, 114] width 101 height 13
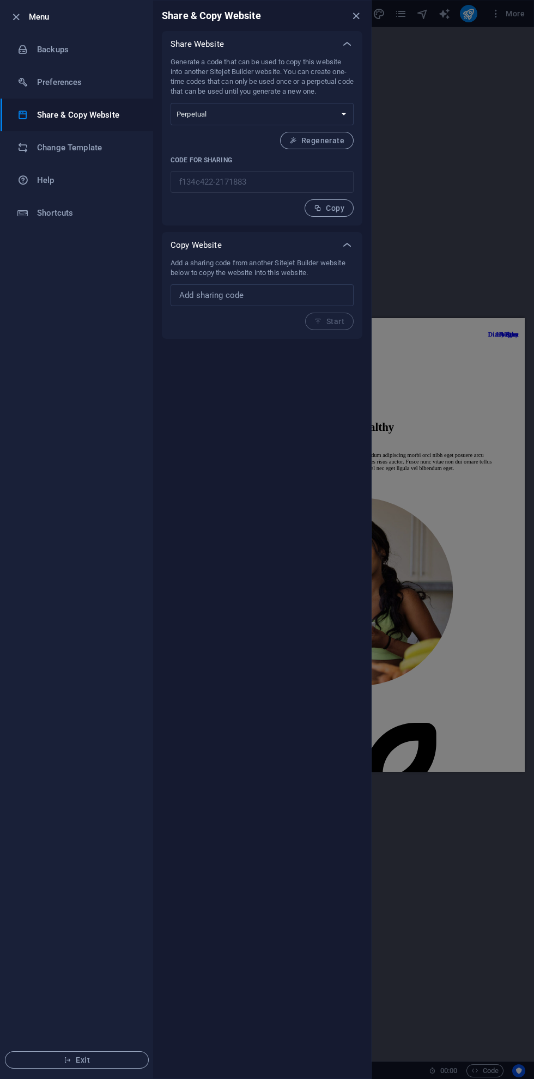
click at [247, 112] on select "One-time Perpetual" at bounding box center [261, 114] width 183 height 22
click at [170, 103] on select "One-time Perpetual" at bounding box center [261, 114] width 183 height 22
click at [107, 148] on h6 "Change Template" at bounding box center [87, 147] width 101 height 13
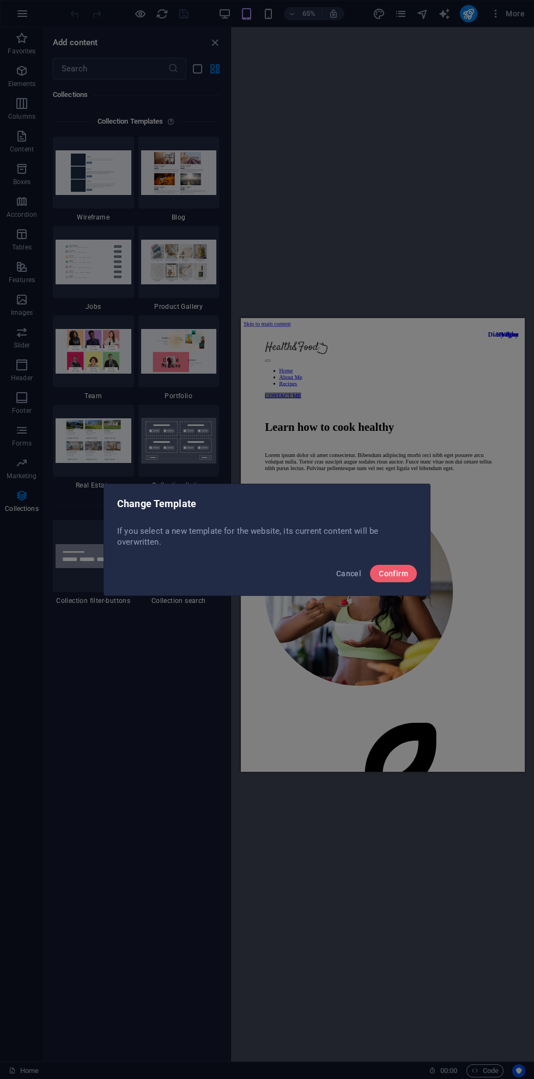
click at [395, 573] on span "Confirm" at bounding box center [392, 573] width 29 height 9
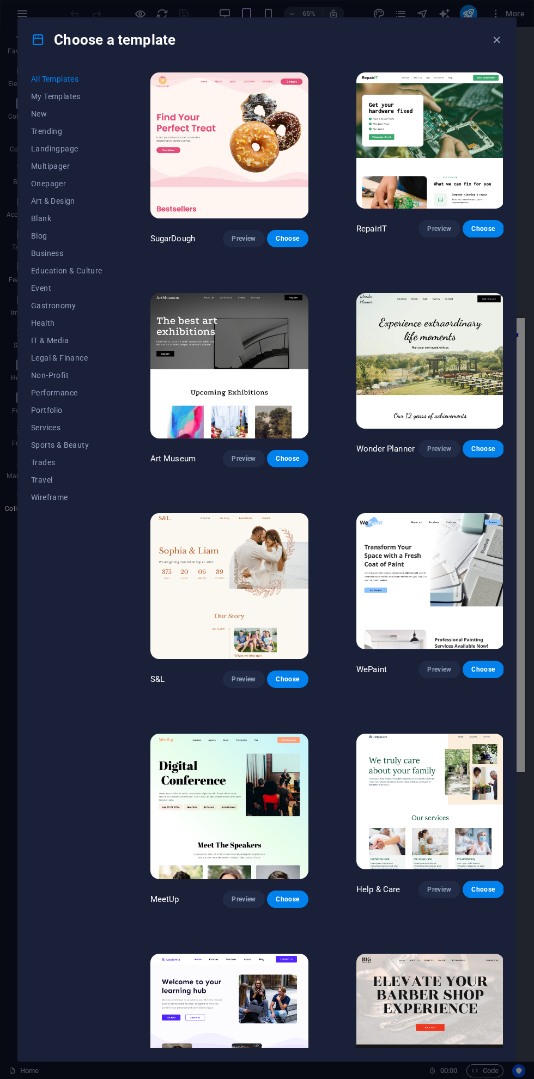
click at [50, 113] on span "New" at bounding box center [66, 113] width 71 height 9
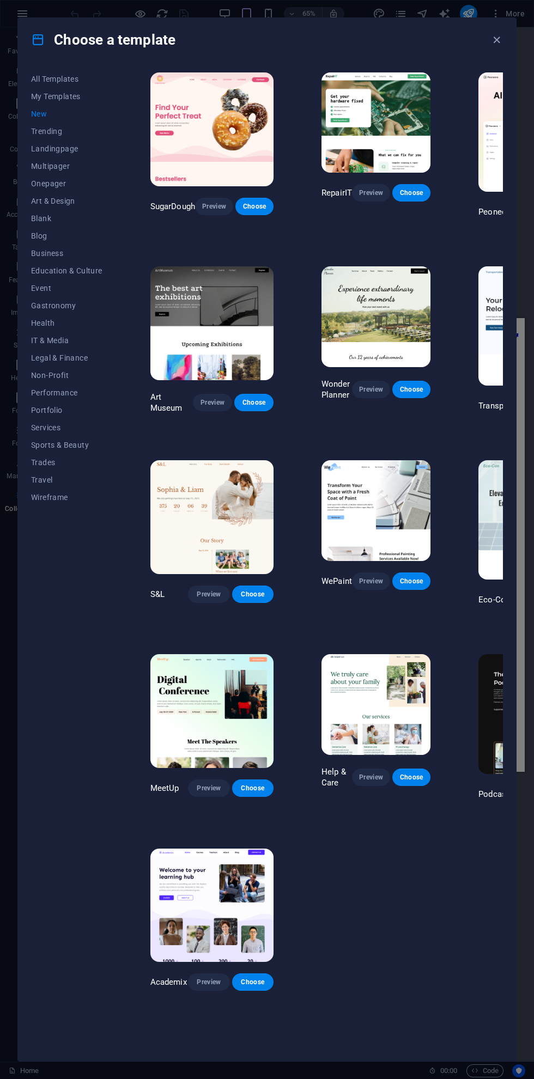
scroll to position [0, 112]
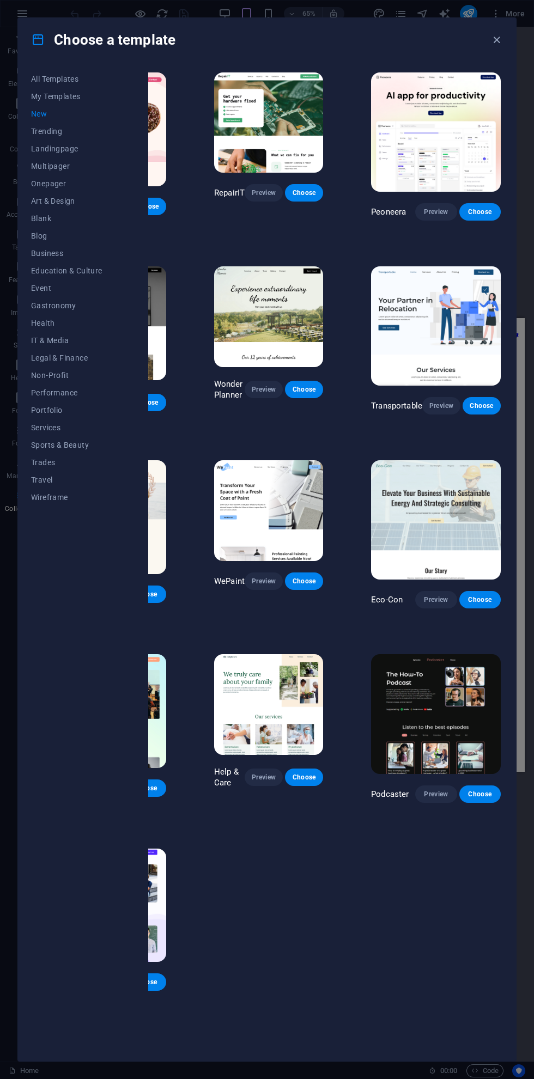
click at [428, 792] on span "Preview" at bounding box center [436, 794] width 24 height 9
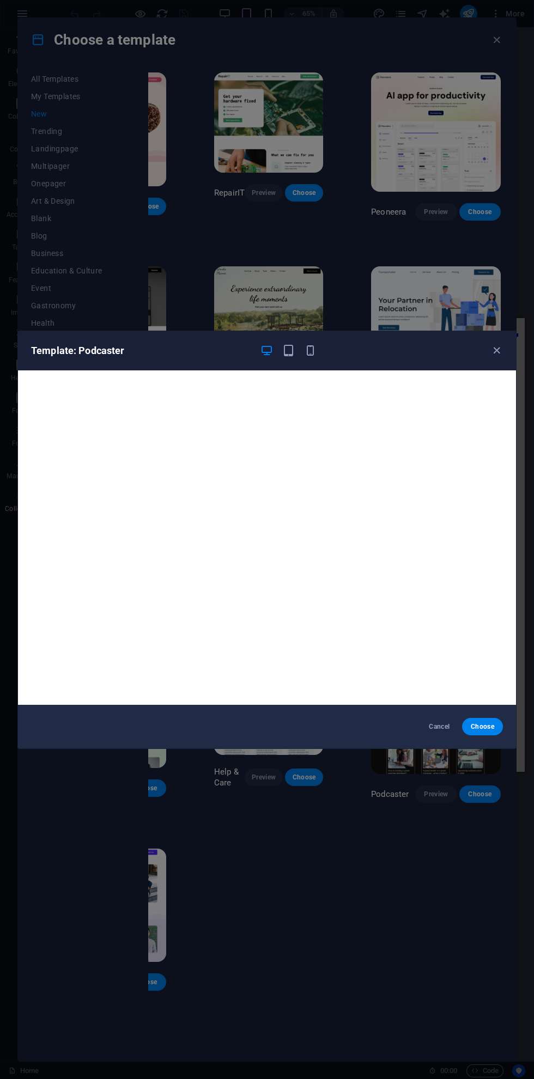
click at [285, 361] on div "Template: Podcaster" at bounding box center [267, 350] width 498 height 39
click at [290, 352] on icon "button" at bounding box center [288, 350] width 13 height 13
click at [311, 351] on icon "button" at bounding box center [310, 350] width 13 height 13
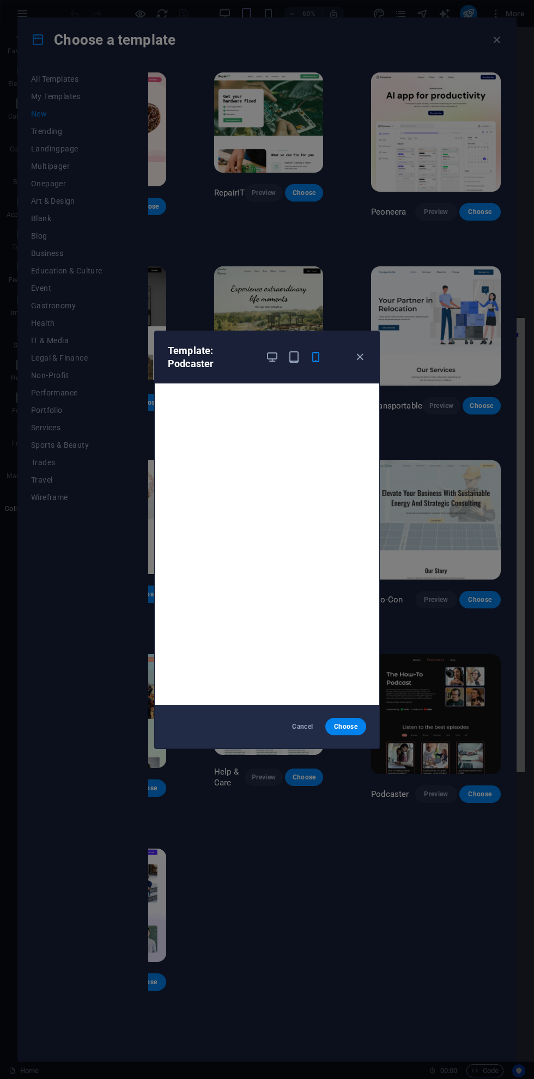
click at [359, 360] on icon "button" at bounding box center [359, 357] width 13 height 13
